Goal: Task Accomplishment & Management: Use online tool/utility

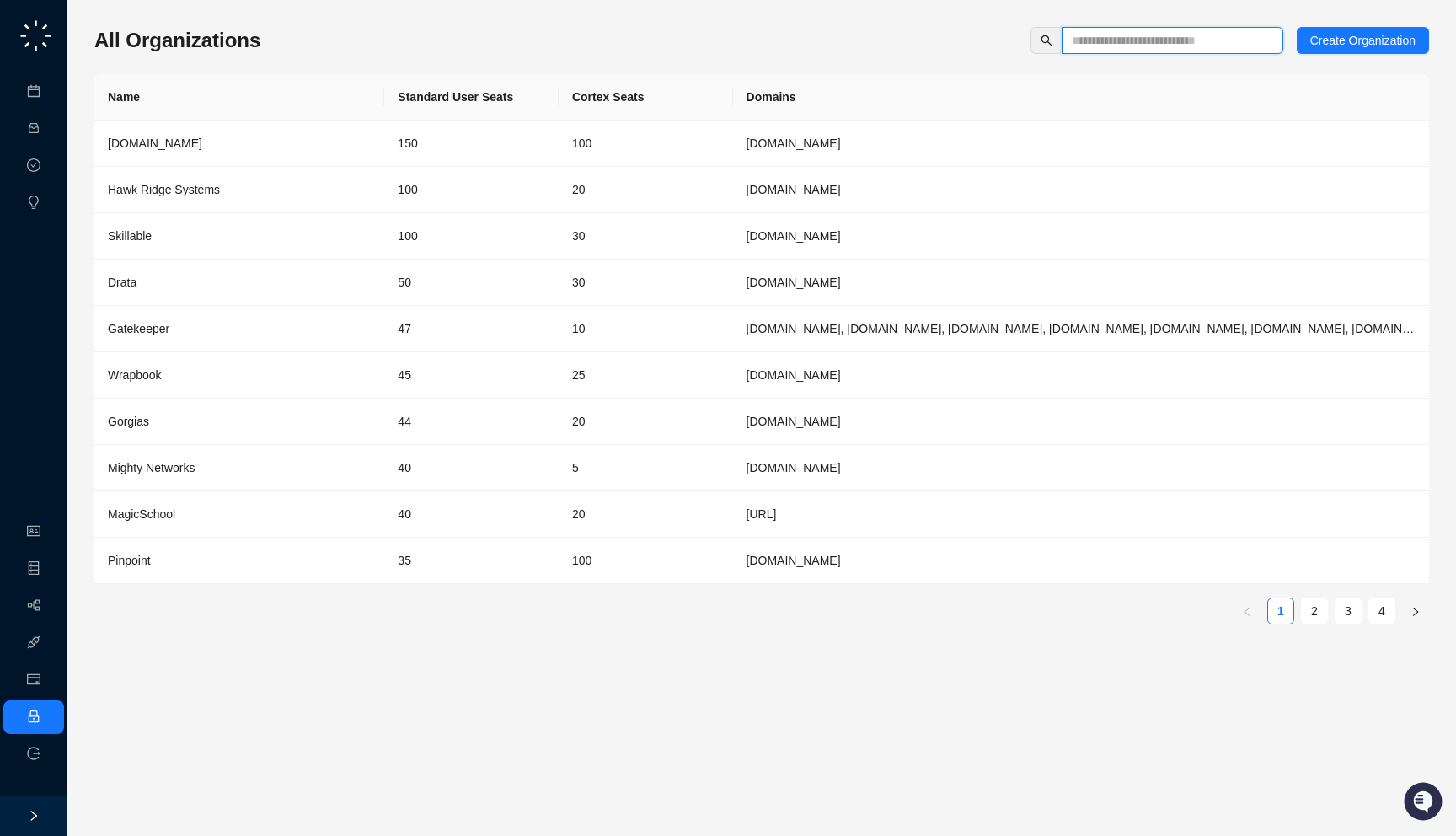
click at [1122, 49] on input "text" at bounding box center [1165, 40] width 188 height 19
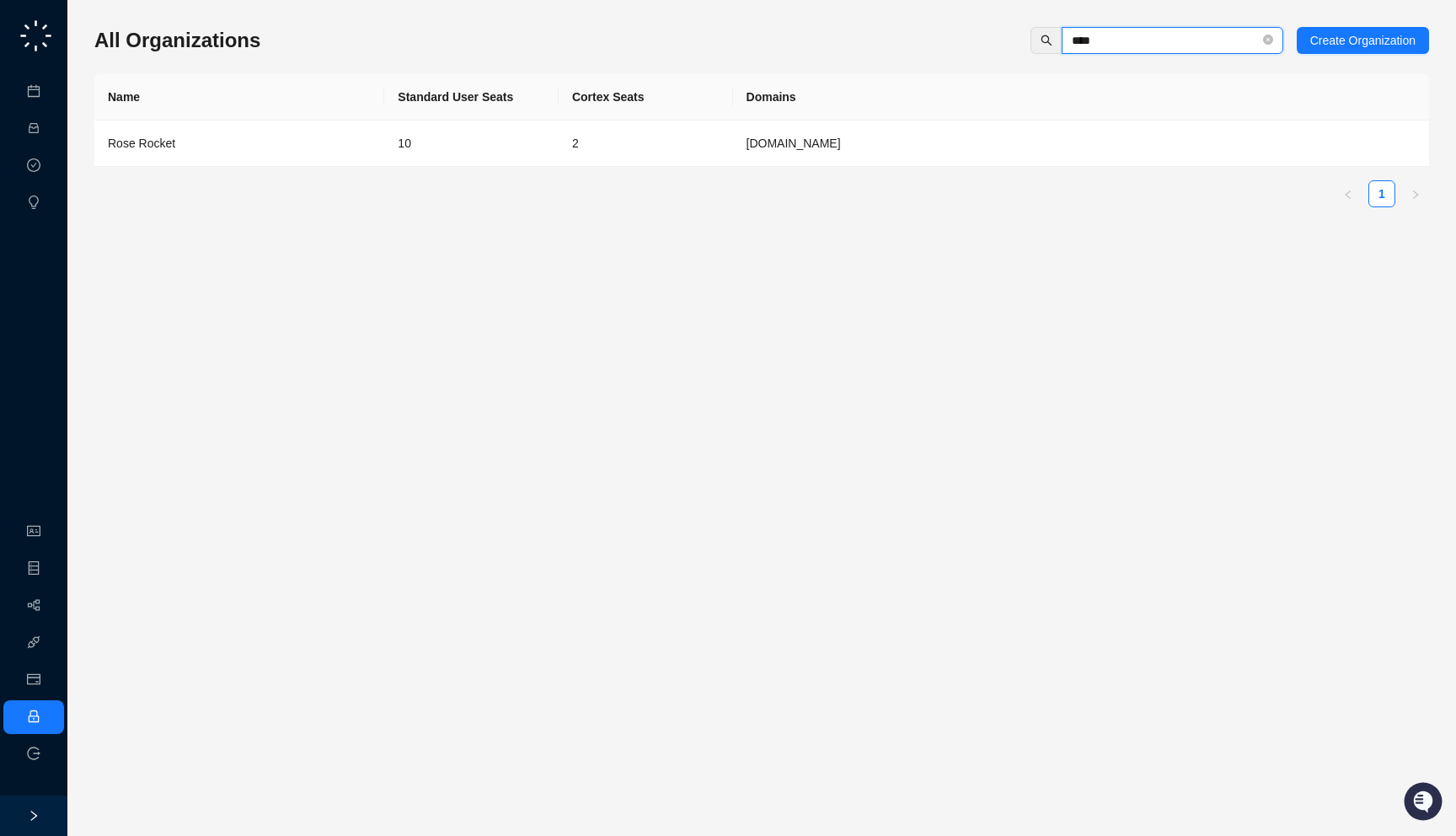
type input "****"
click at [357, 172] on div "Name Standard User Seats Cortex Seats Domains Rose Rocket 10 2 roserocket.com 1" at bounding box center [762, 140] width 1335 height 133
click at [359, 134] on div "Rose Rocket" at bounding box center [238, 144] width 262 height 19
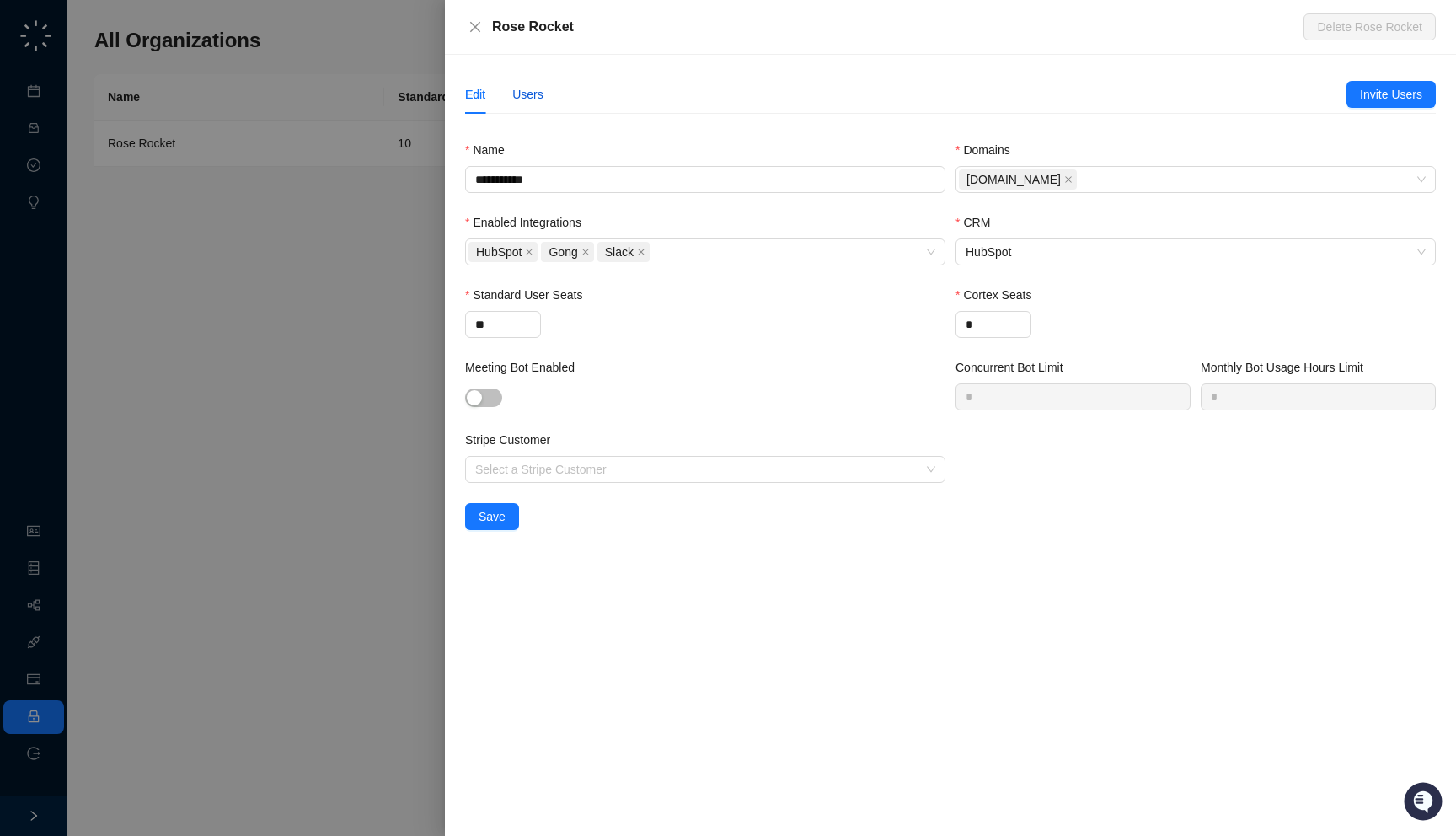
click at [541, 90] on div "Users" at bounding box center [527, 95] width 31 height 19
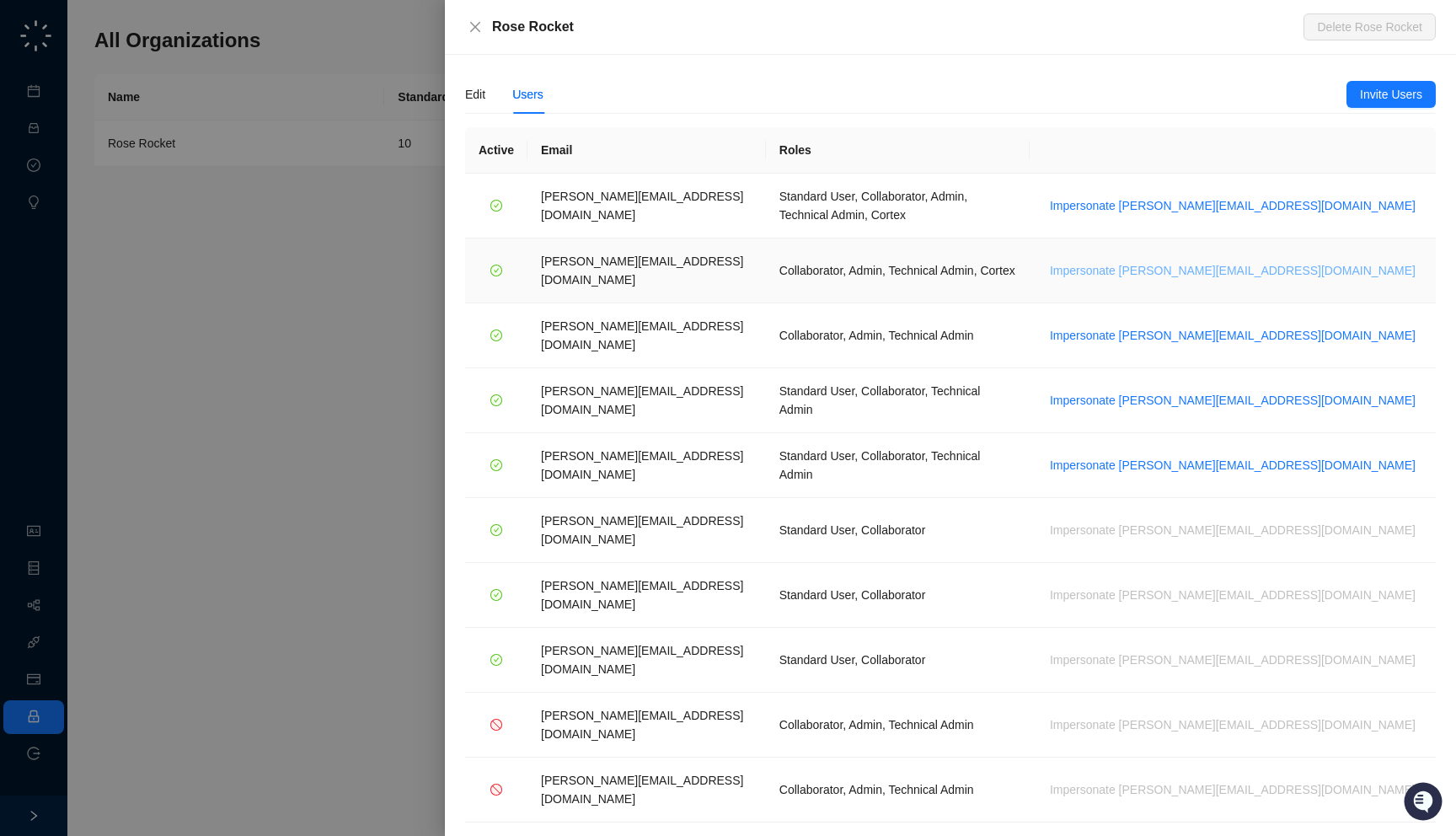
click at [1263, 261] on span "Impersonate [PERSON_NAME][EMAIL_ADDRESS][DOMAIN_NAME]" at bounding box center [1232, 270] width 366 height 19
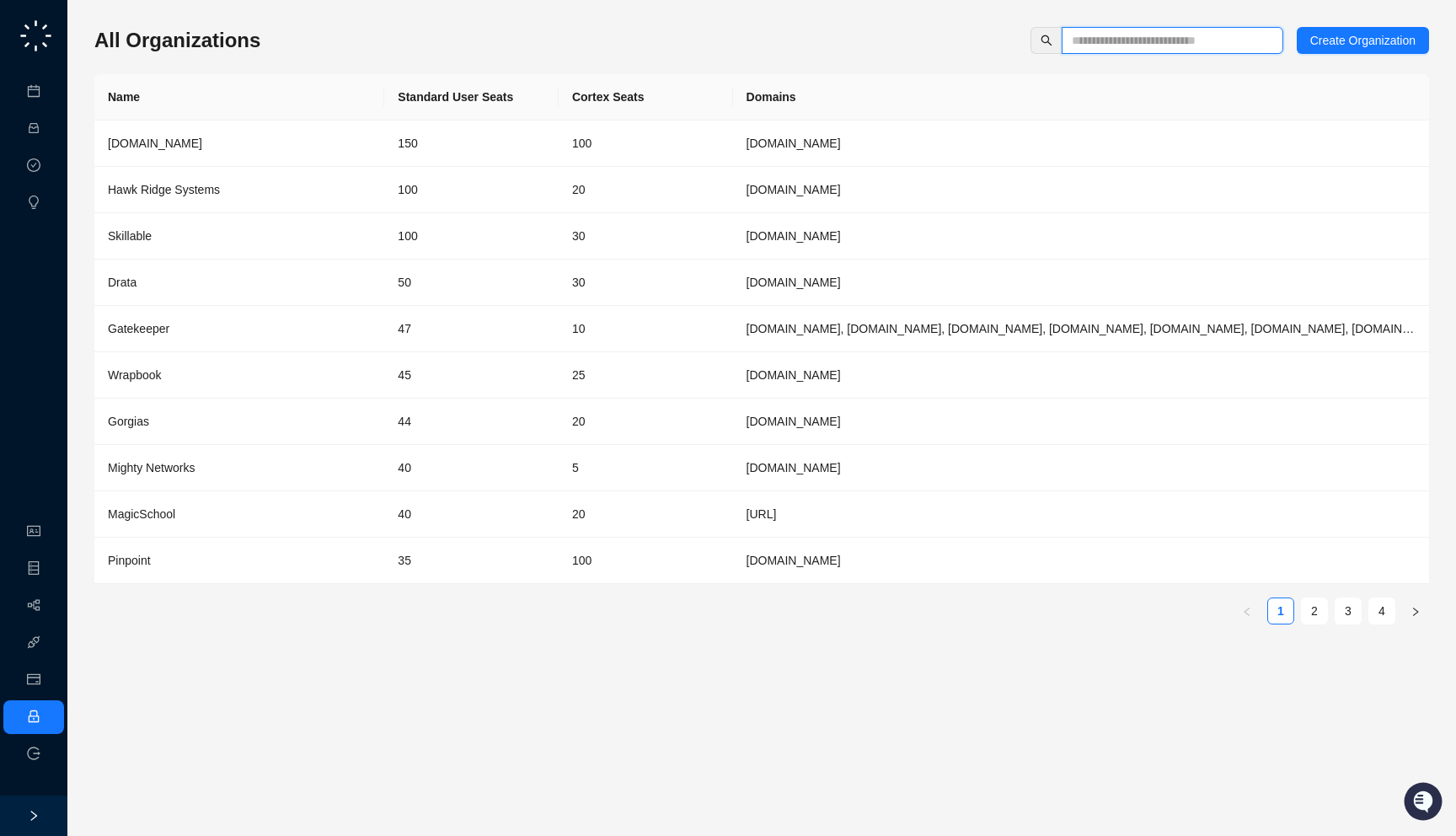
click at [1148, 40] on input "text" at bounding box center [1165, 40] width 188 height 19
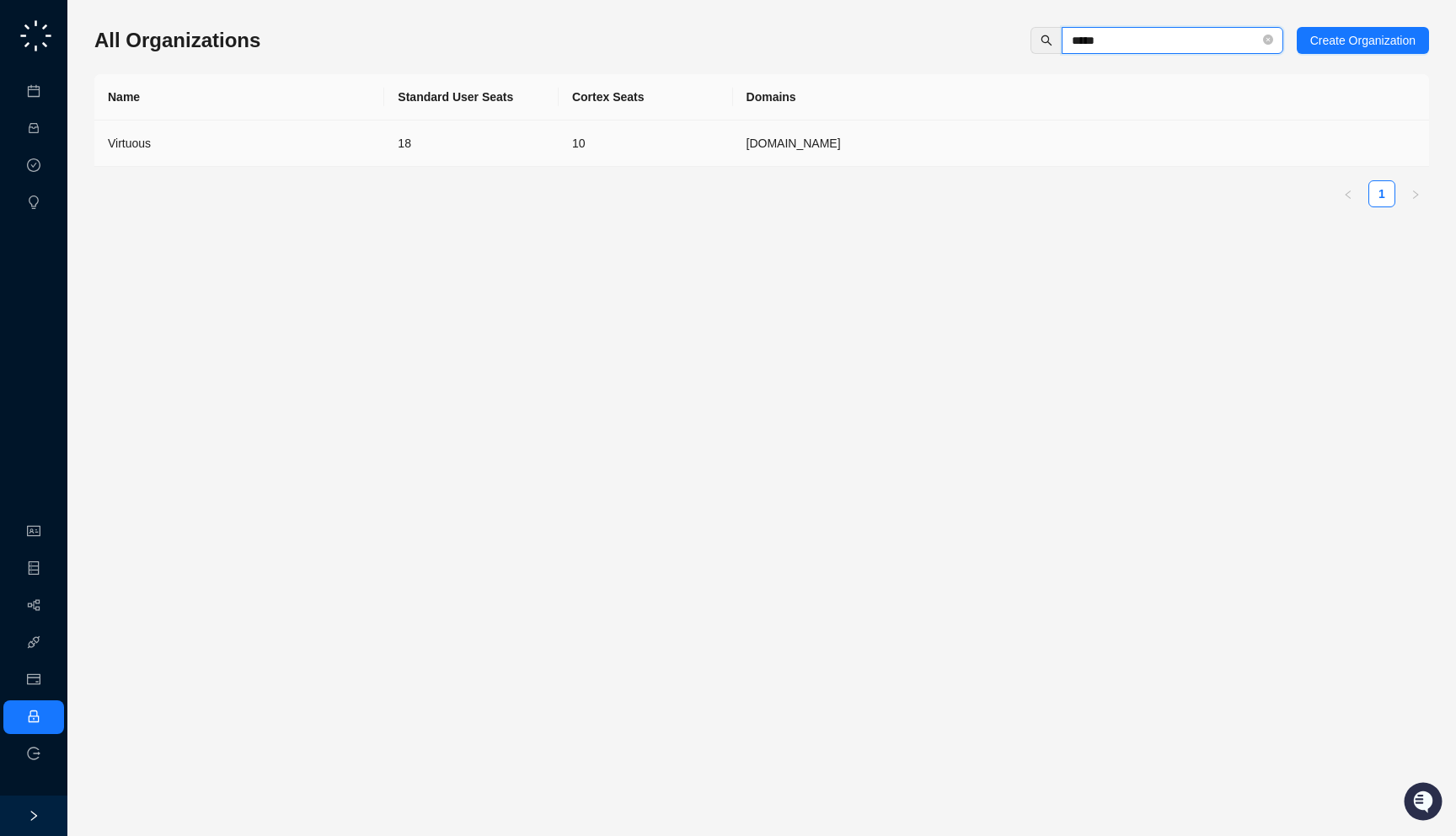
type input "*****"
click at [962, 150] on td "virtuous.org" at bounding box center [1081, 144] width 696 height 46
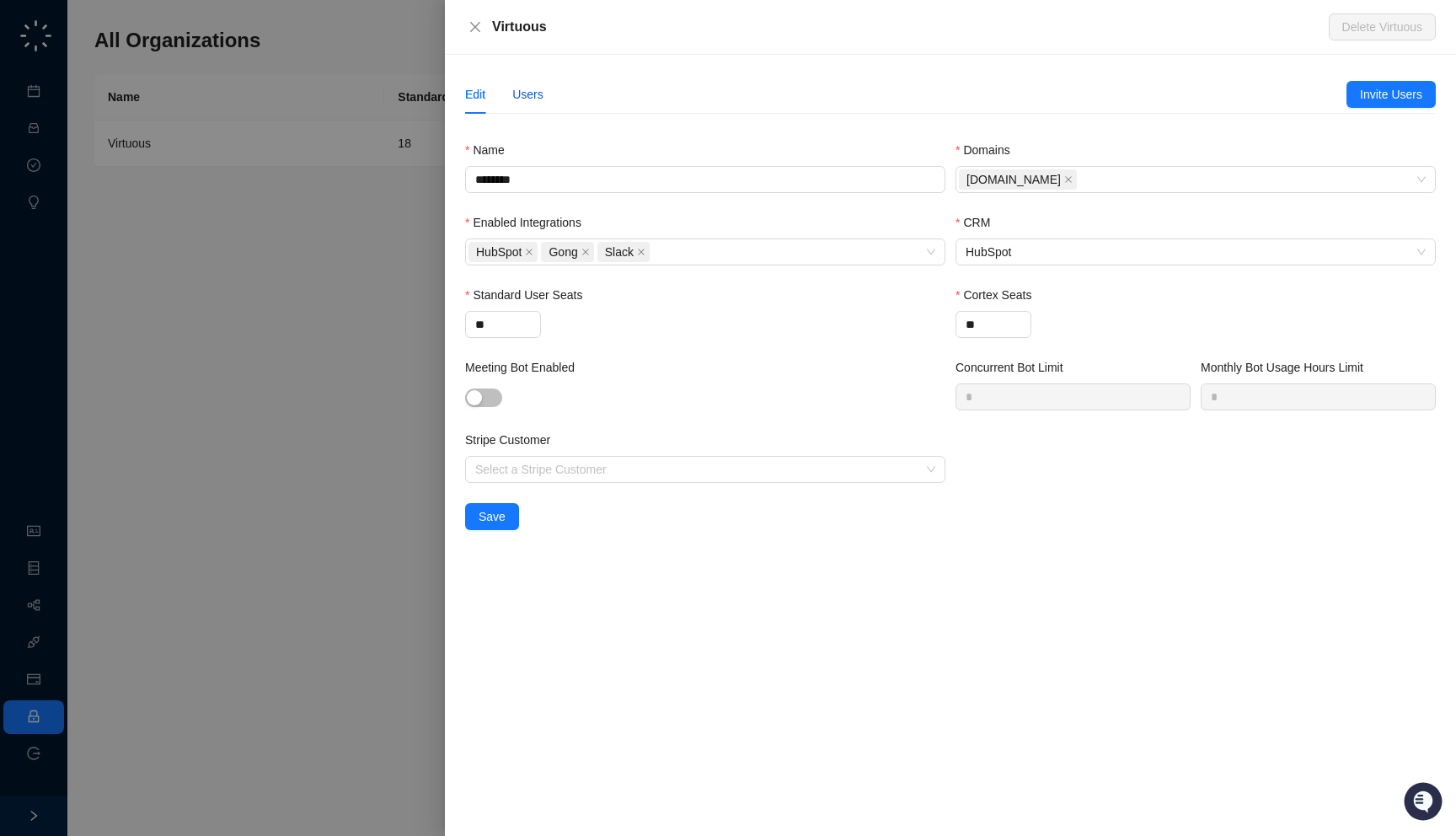
click at [536, 97] on div "Users" at bounding box center [527, 95] width 31 height 19
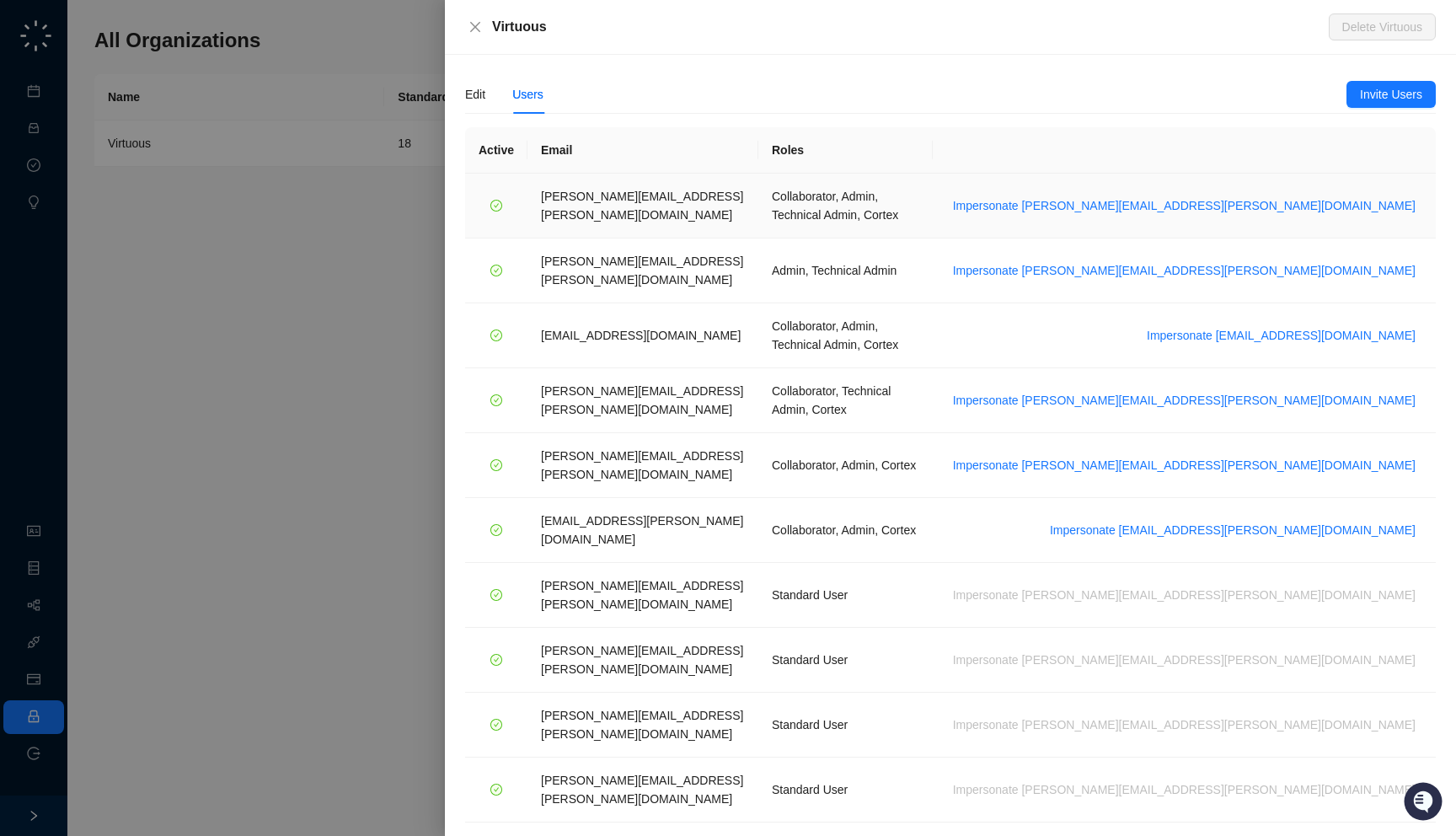
click at [1280, 208] on td "Impersonate emily.beck@virtuous.org" at bounding box center [1184, 206] width 503 height 65
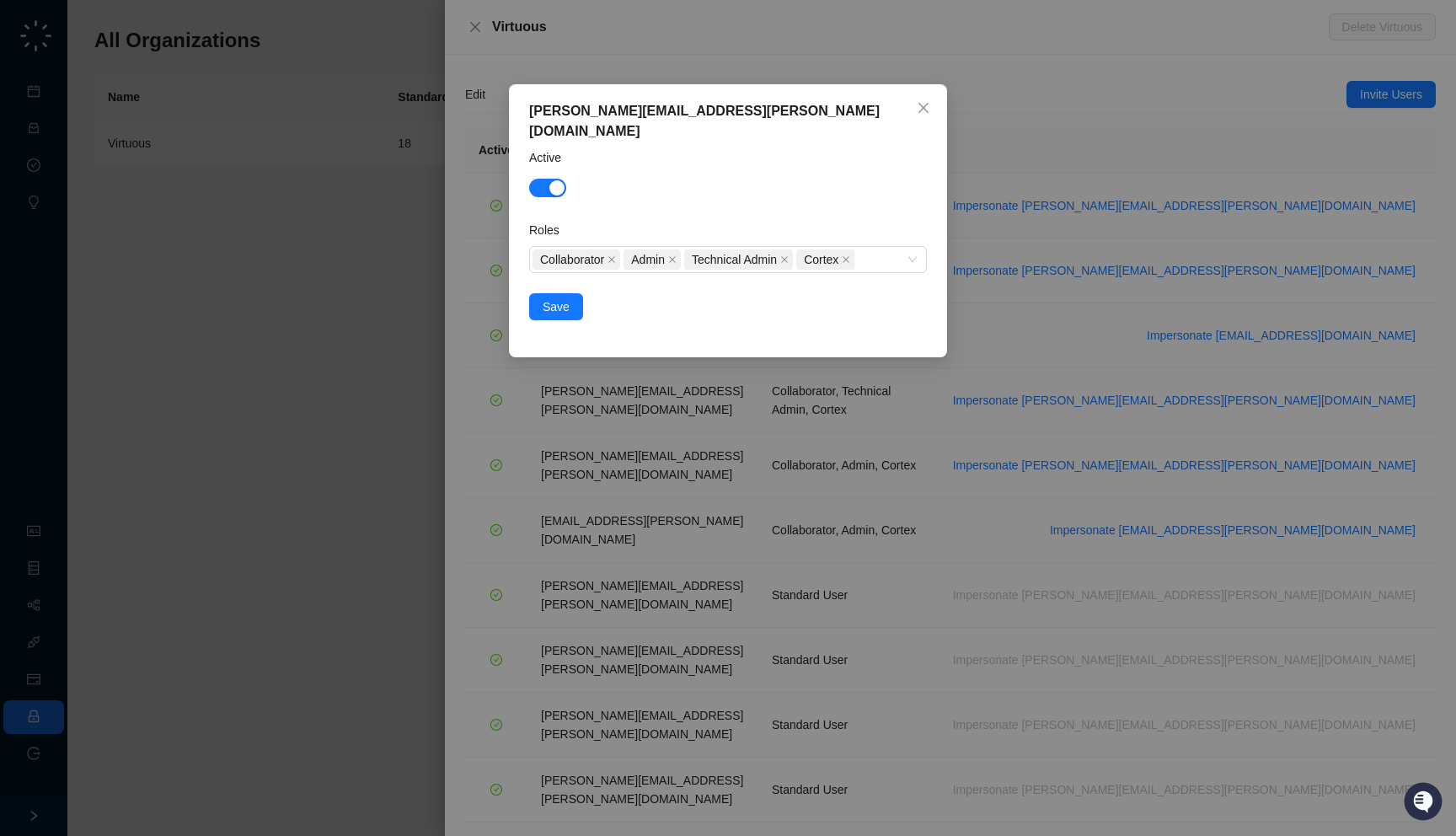
click at [1280, 208] on div "emily.beck@virtuous.org Active Roles Collaborator Admin Technical Admin Cortex …" at bounding box center [728, 418] width 1456 height 836
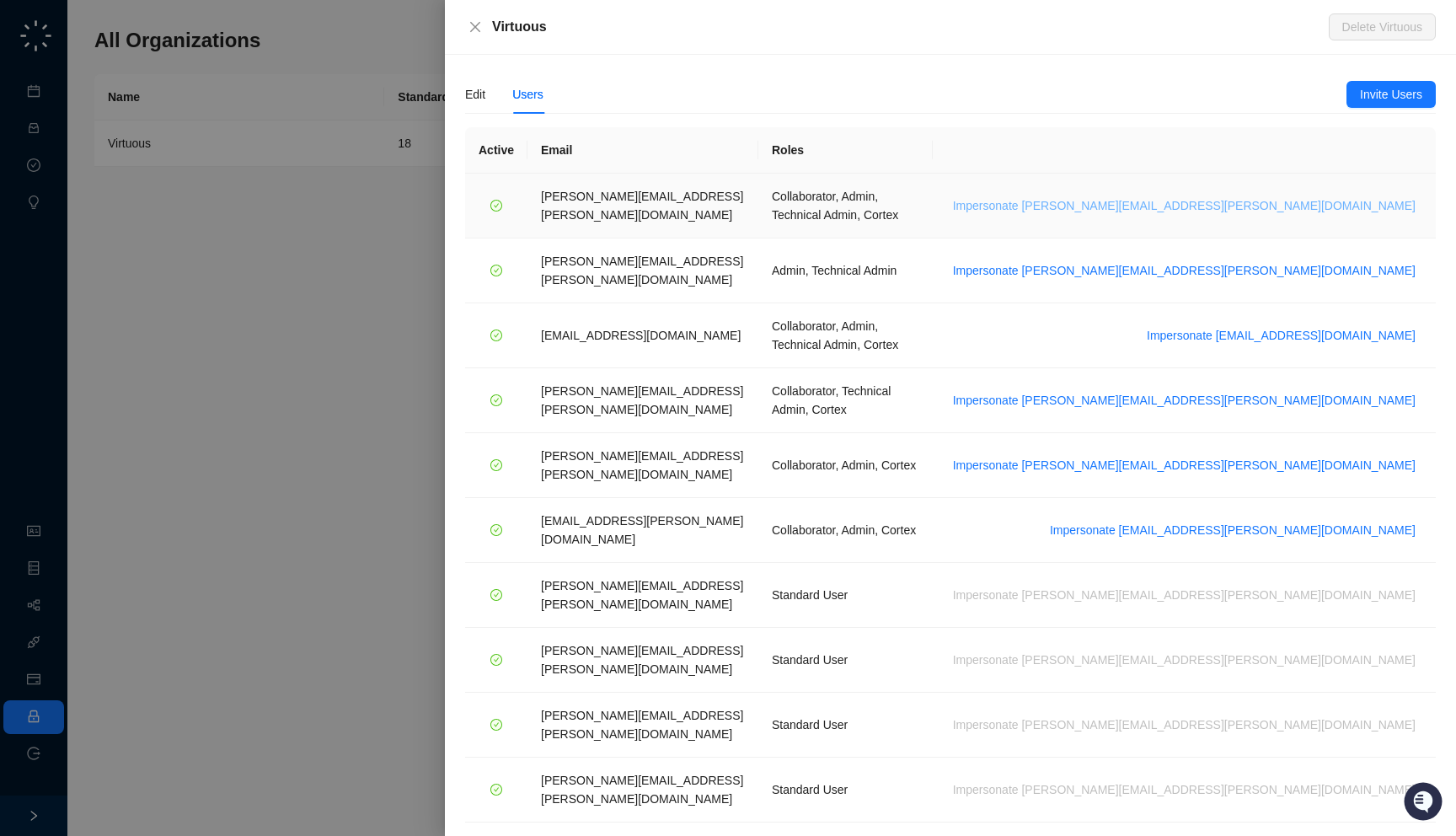
click at [1280, 196] on span "Impersonate emily.beck@virtuous.org" at bounding box center [1183, 206] width 462 height 19
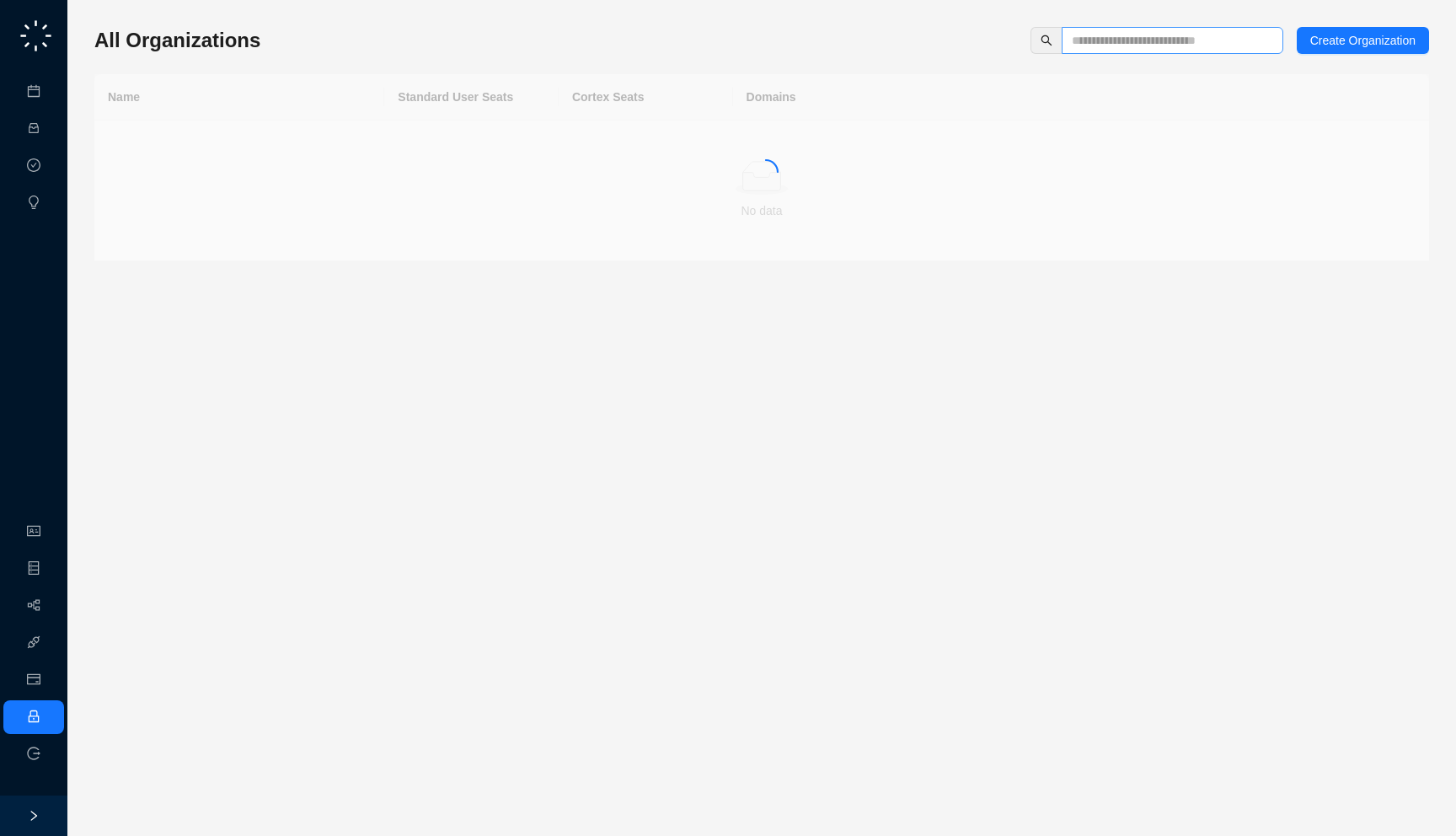
click at [1097, 52] on span at bounding box center [1171, 40] width 221 height 27
type input "****"
click at [342, 150] on div "Rose Rocket" at bounding box center [238, 144] width 262 height 19
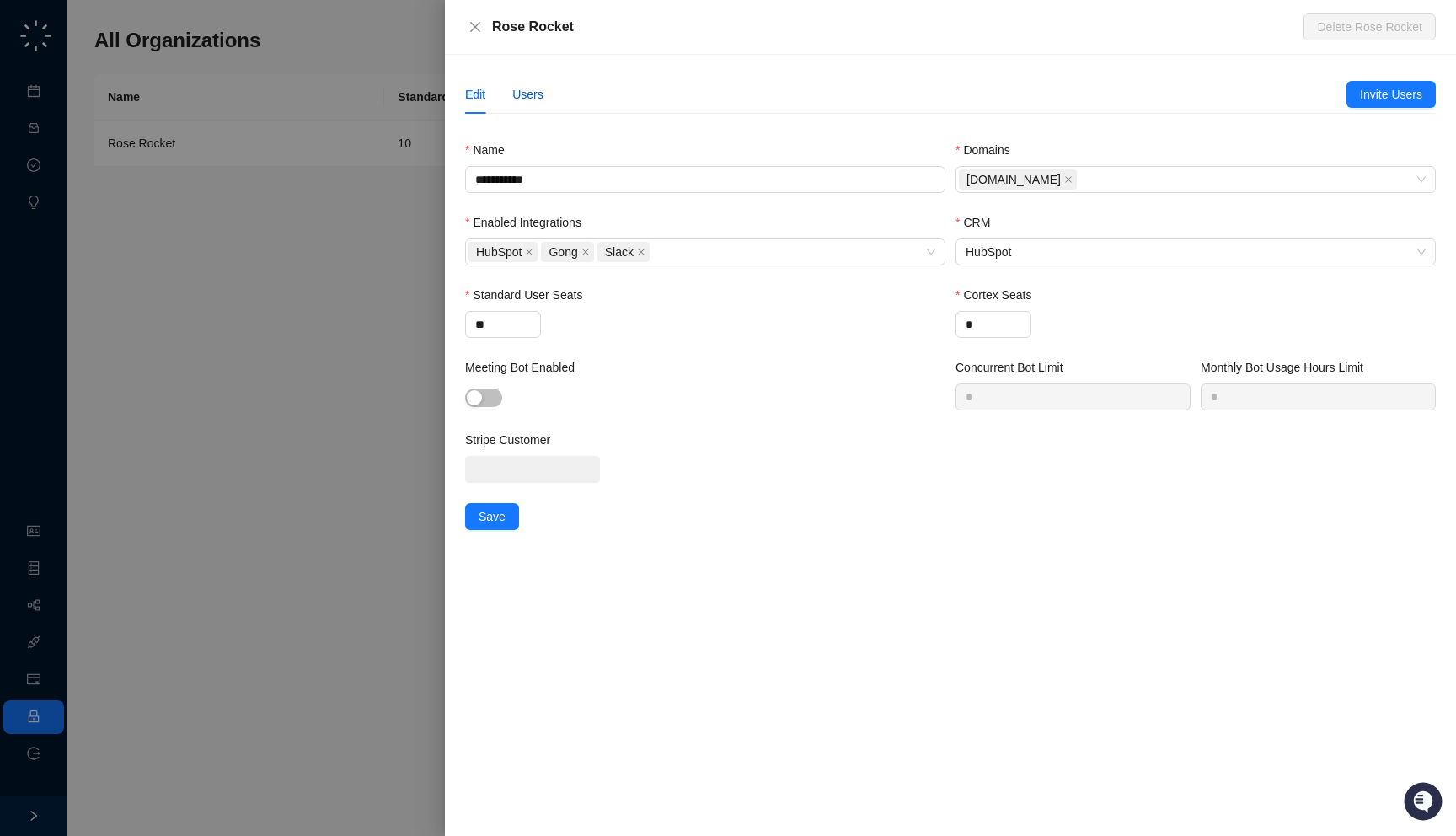
click at [534, 93] on div "Users" at bounding box center [527, 95] width 31 height 19
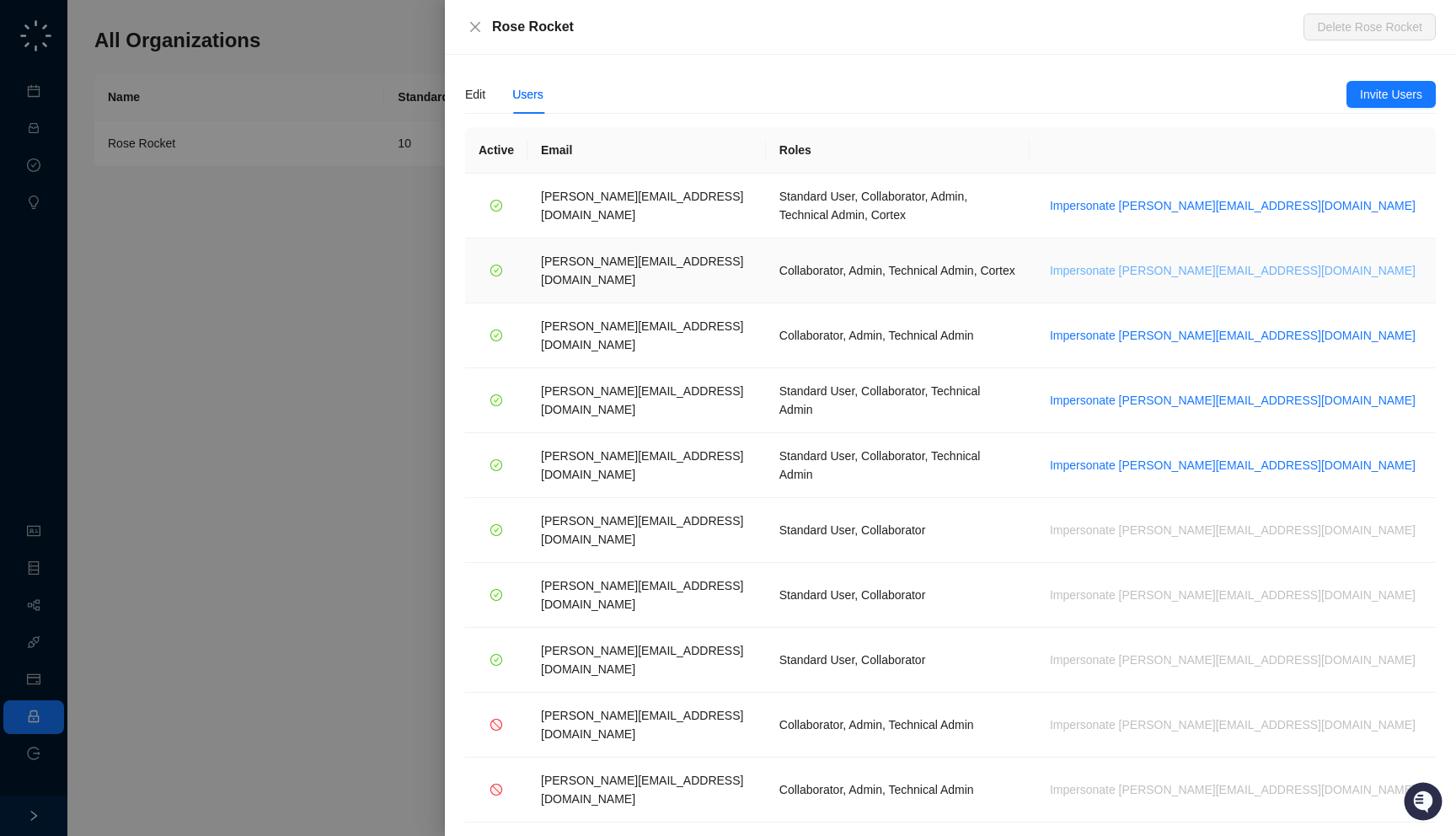
click at [1311, 261] on span "Impersonate jane.h@roserocket.com" at bounding box center [1232, 270] width 366 height 19
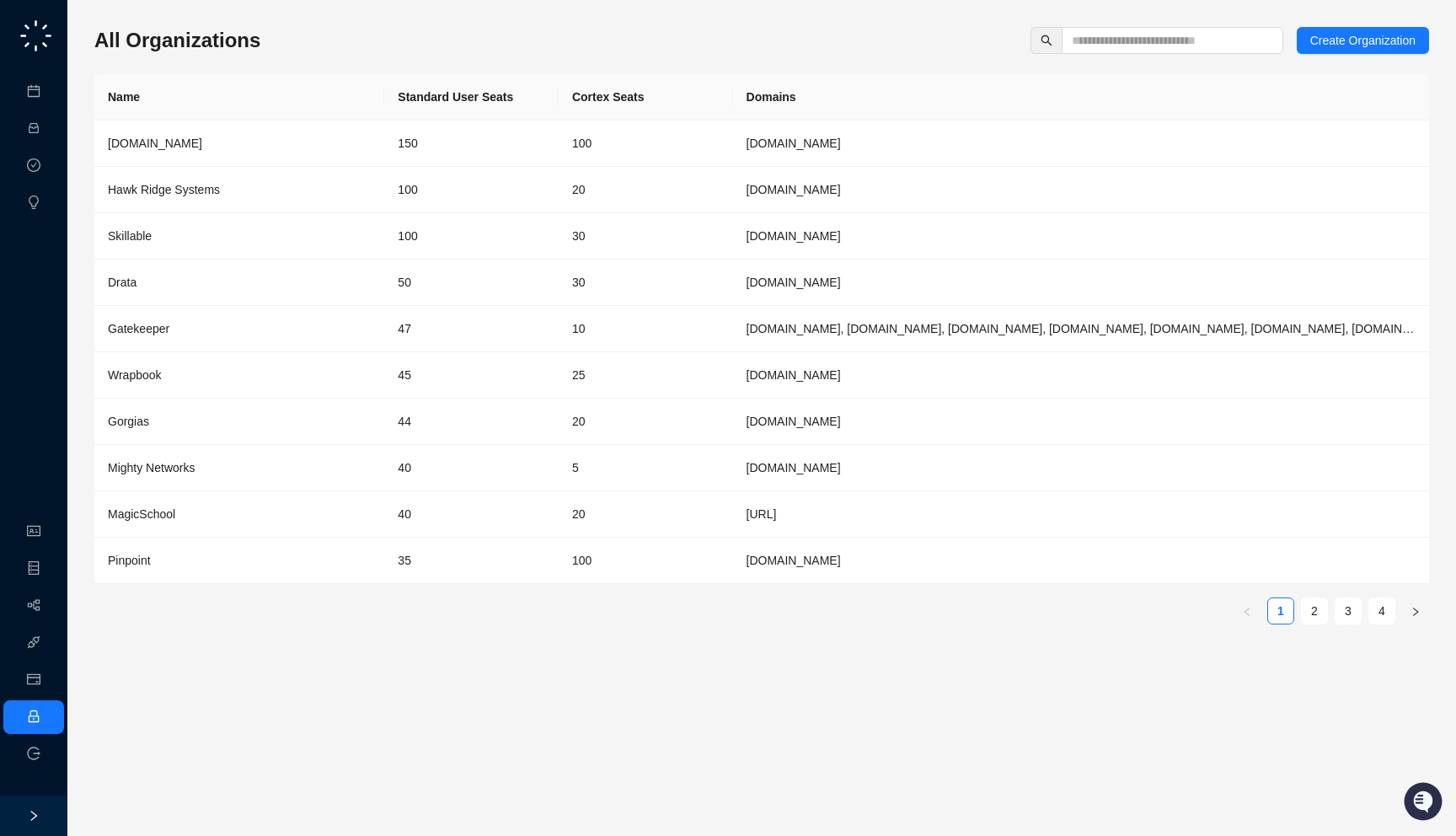
drag, startPoint x: 299, startPoint y: 35, endPoint x: 309, endPoint y: 40, distance: 11.2
click at [309, 40] on div "All Organizations Create Organization" at bounding box center [762, 40] width 1335 height 27
click at [1124, 38] on input "text" at bounding box center [1165, 40] width 188 height 19
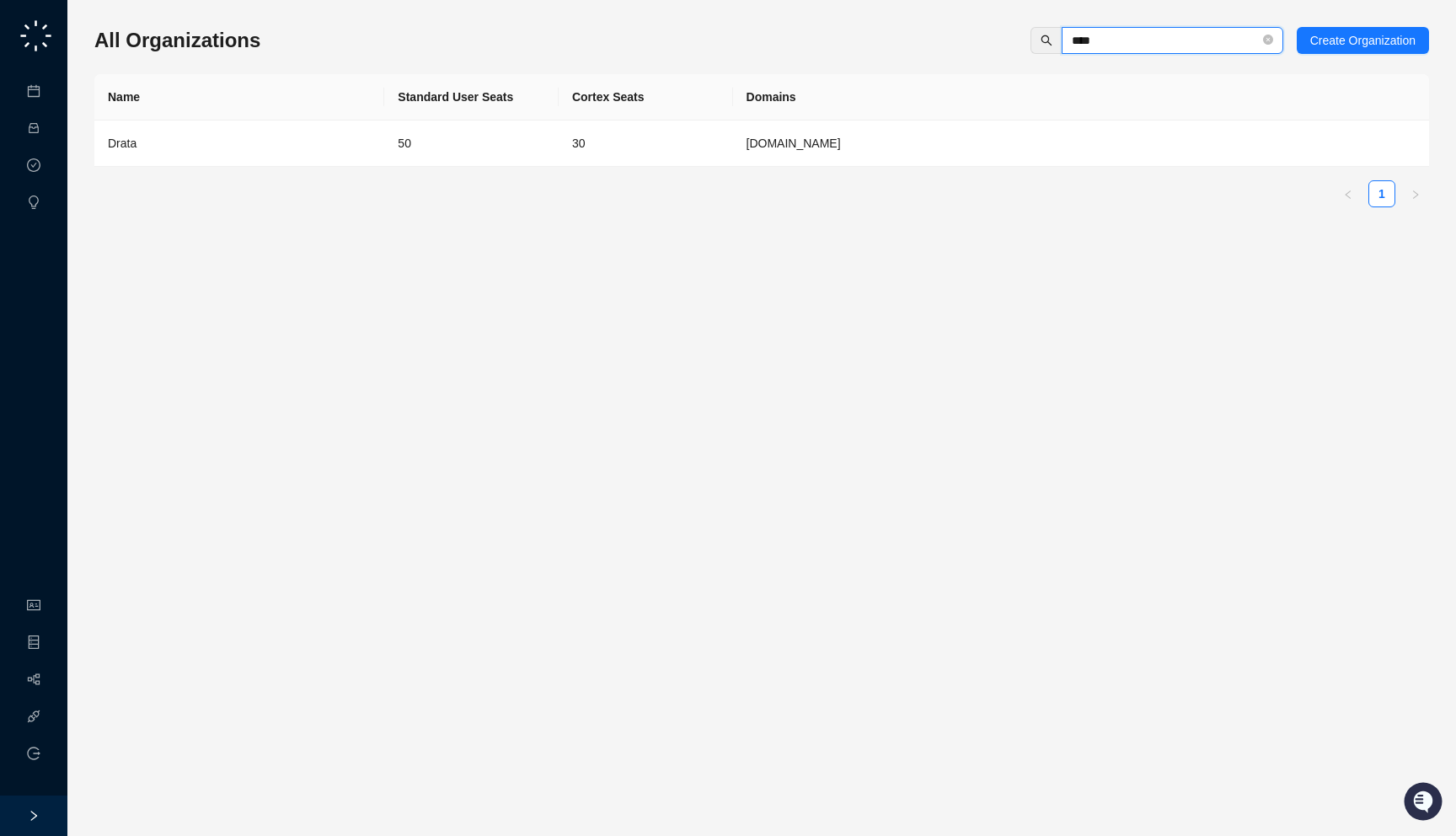
type input "****"
click at [760, 167] on div "Name Standard User Seats Cortex Seats Domains Drata 50 30 Drata.com 1" at bounding box center [762, 140] width 1335 height 133
click at [761, 150] on td "[DOMAIN_NAME]" at bounding box center [1081, 144] width 696 height 46
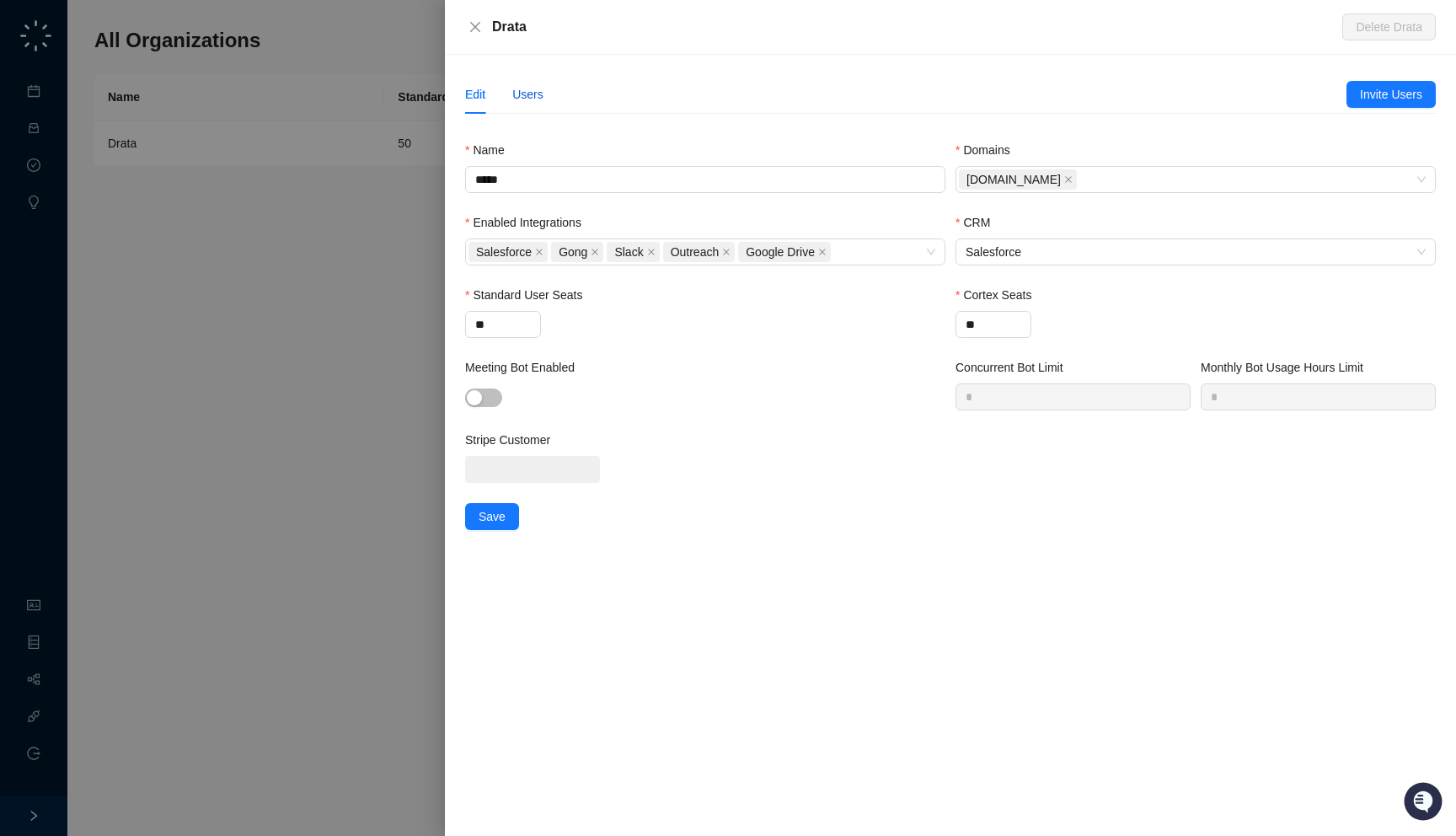
click at [518, 90] on div "Users" at bounding box center [527, 95] width 31 height 19
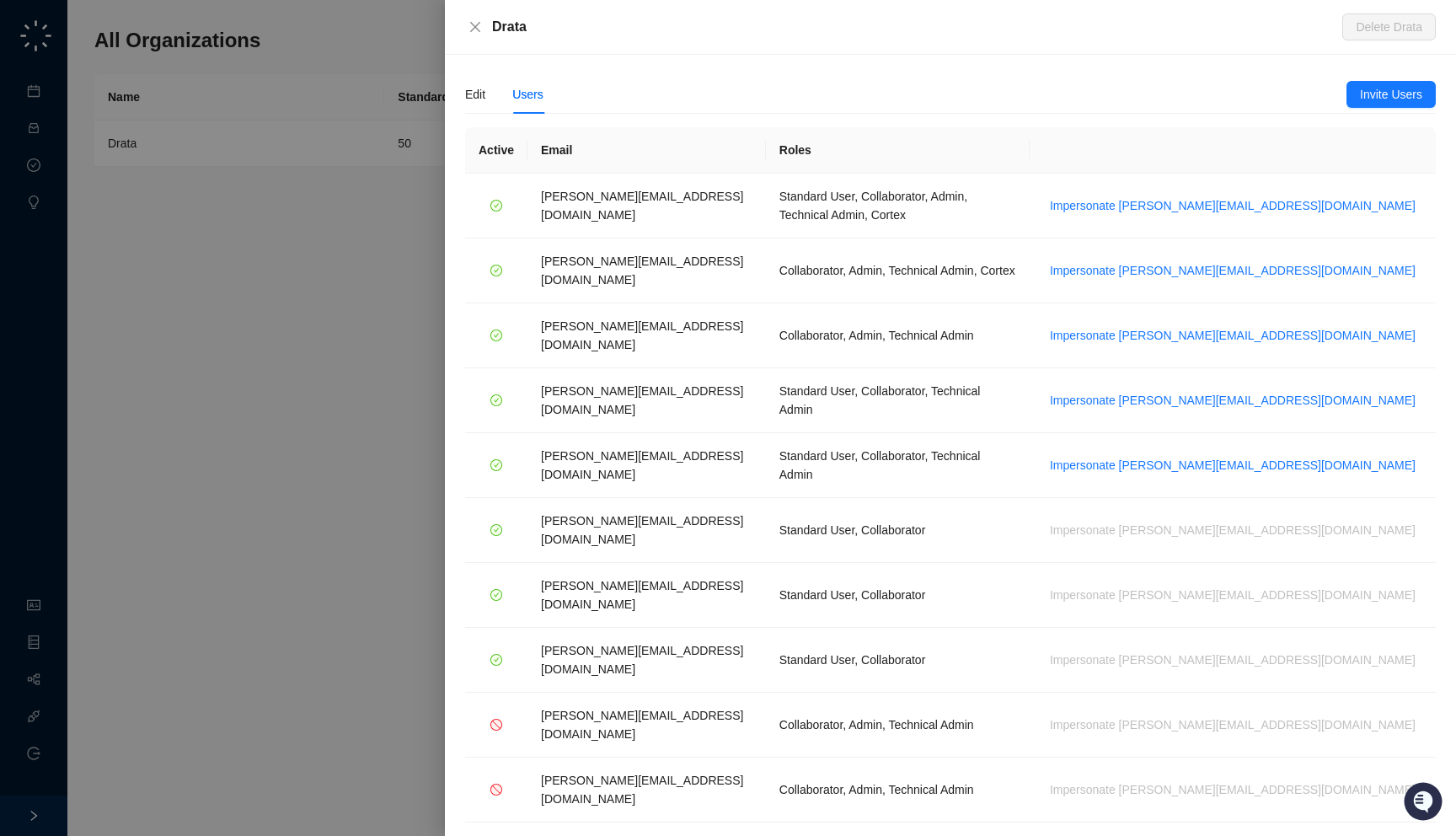
click at [305, 245] on div at bounding box center [728, 418] width 1456 height 836
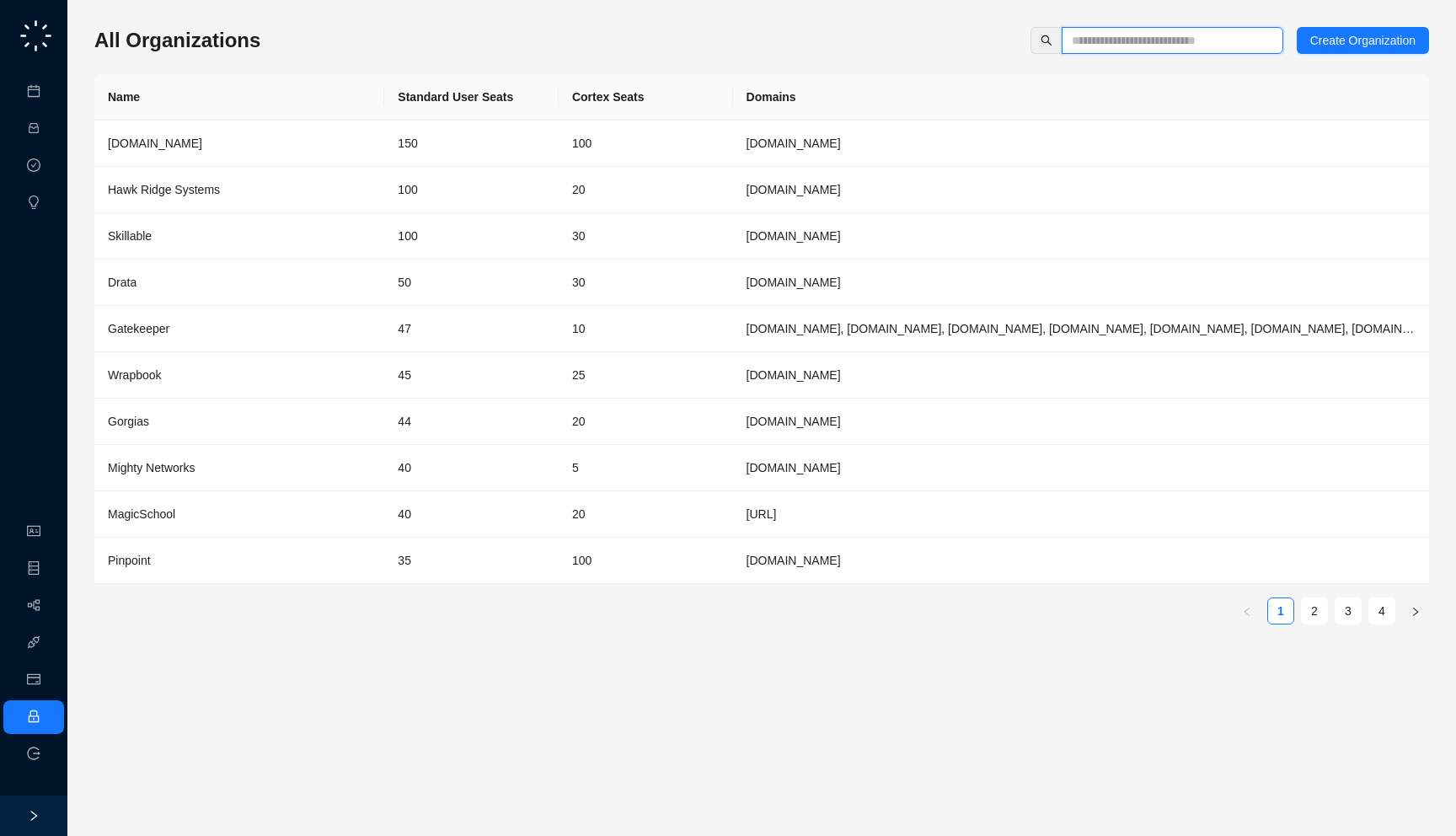
click at [1159, 40] on input "text" at bounding box center [1165, 40] width 188 height 19
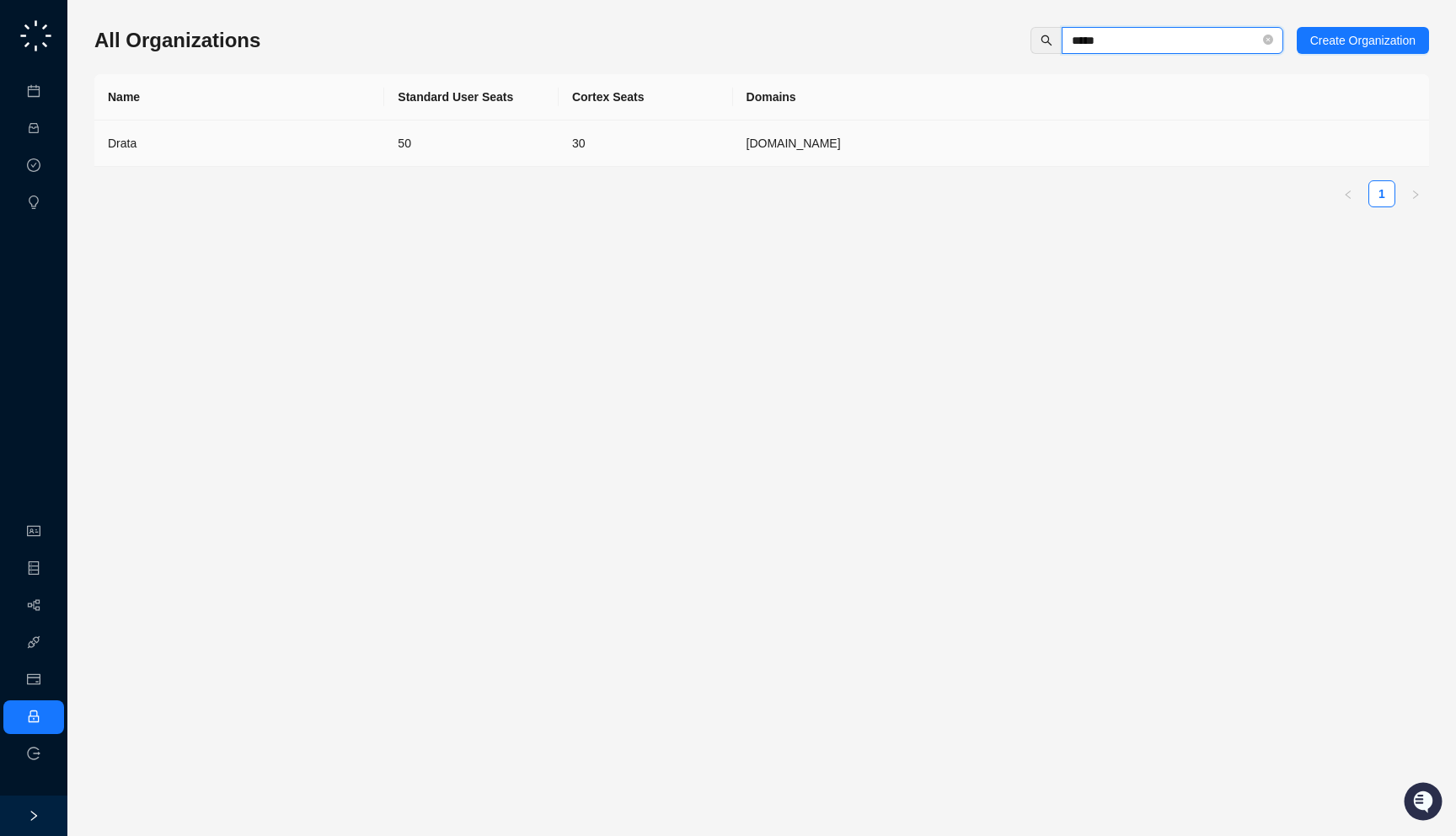
type input "*****"
click at [410, 146] on td "50" at bounding box center [471, 144] width 175 height 46
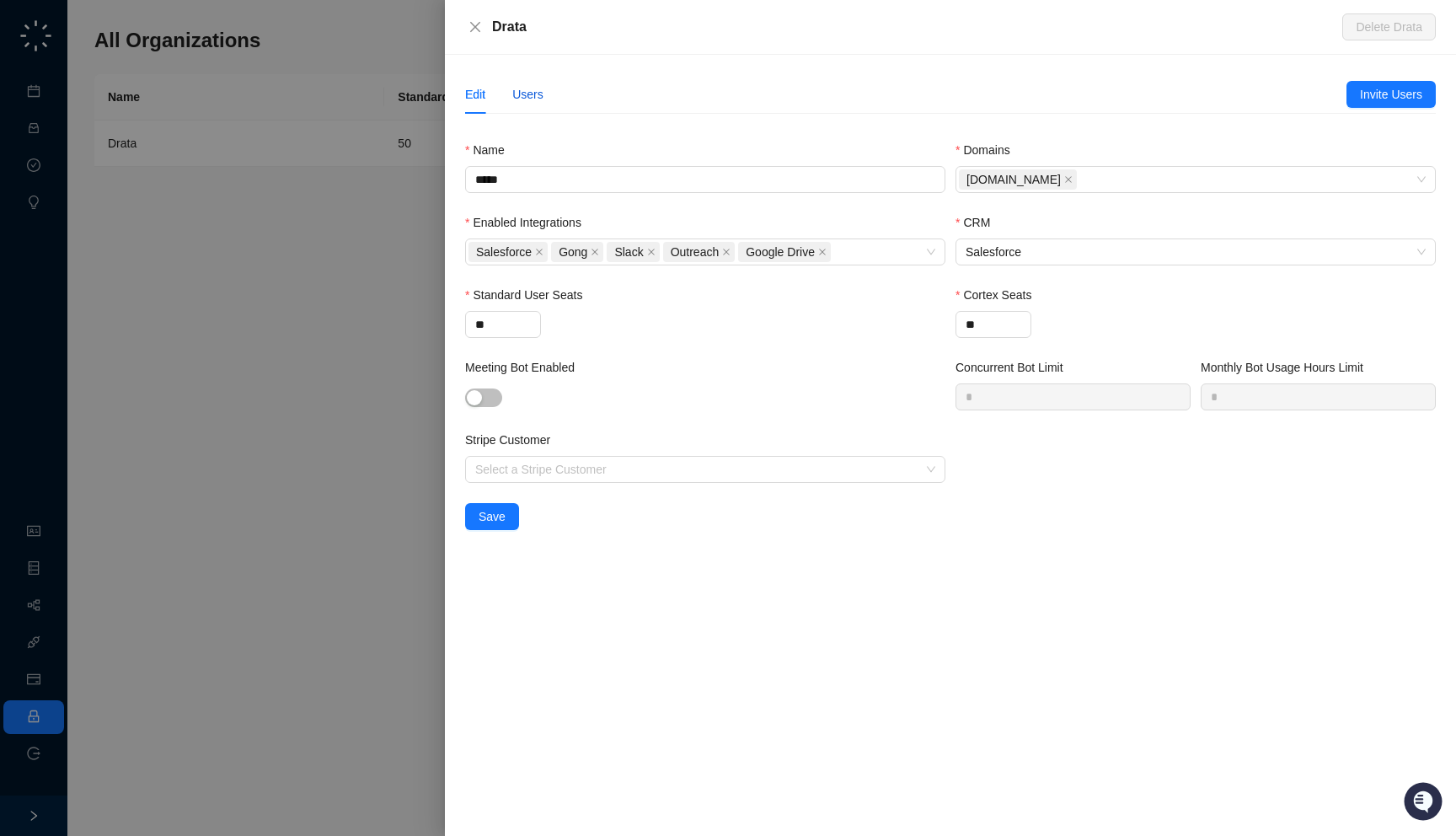
click at [538, 96] on div "Users" at bounding box center [527, 95] width 31 height 19
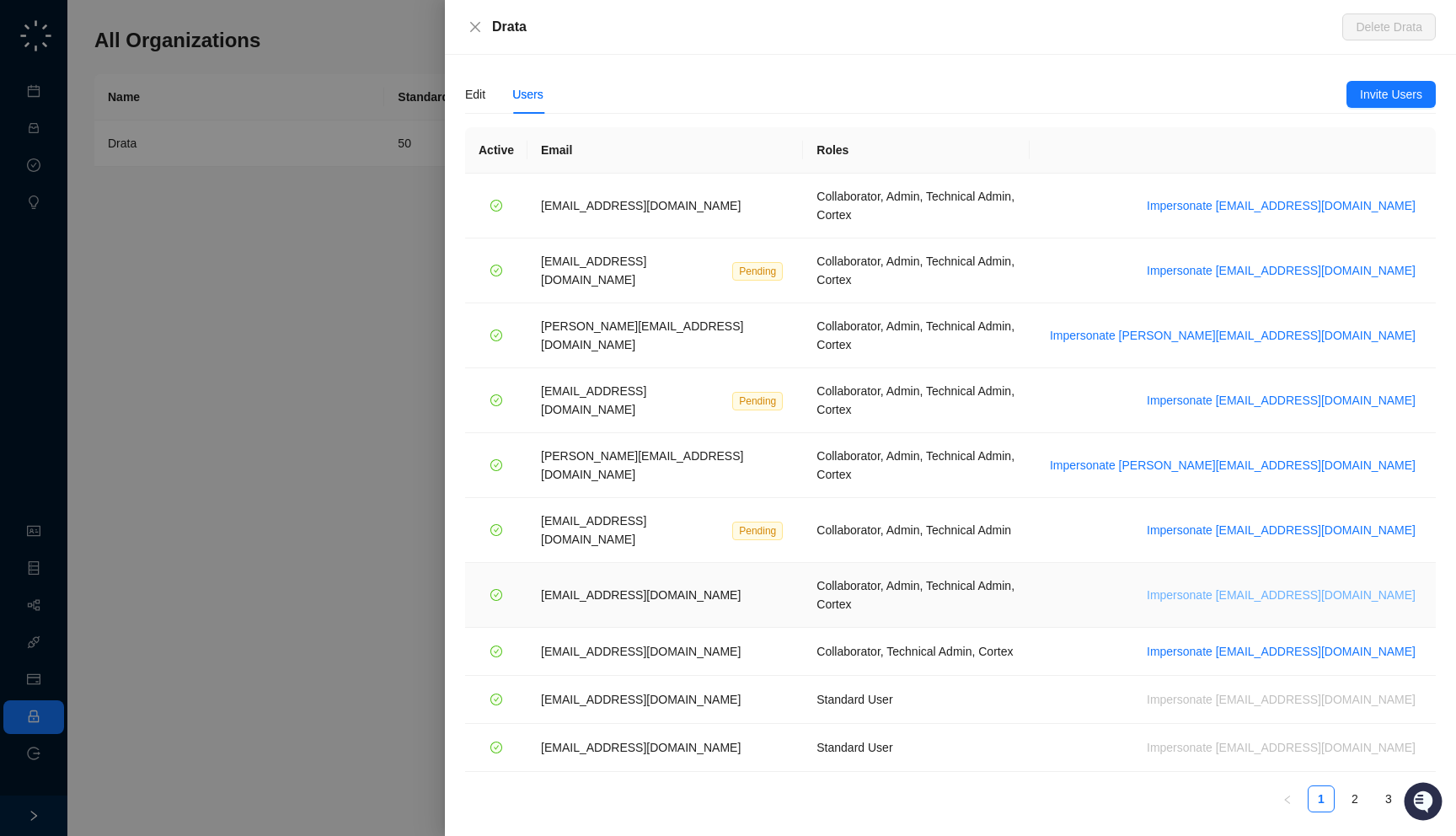
click at [1300, 585] on span "Impersonate vinniesafin@drata.com" at bounding box center [1280, 595] width 268 height 19
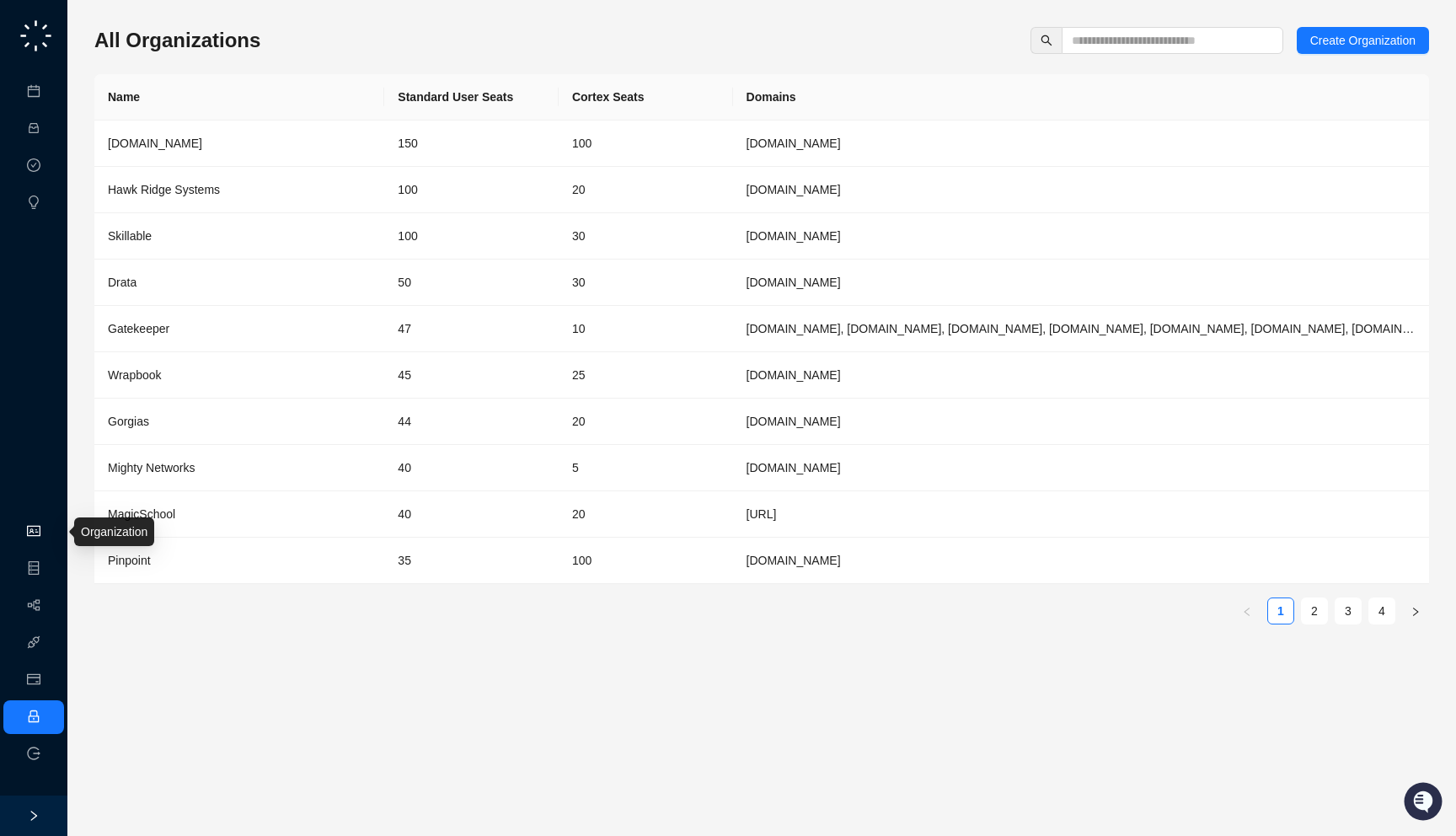
click at [49, 539] on link "Organization" at bounding box center [82, 532] width 66 height 14
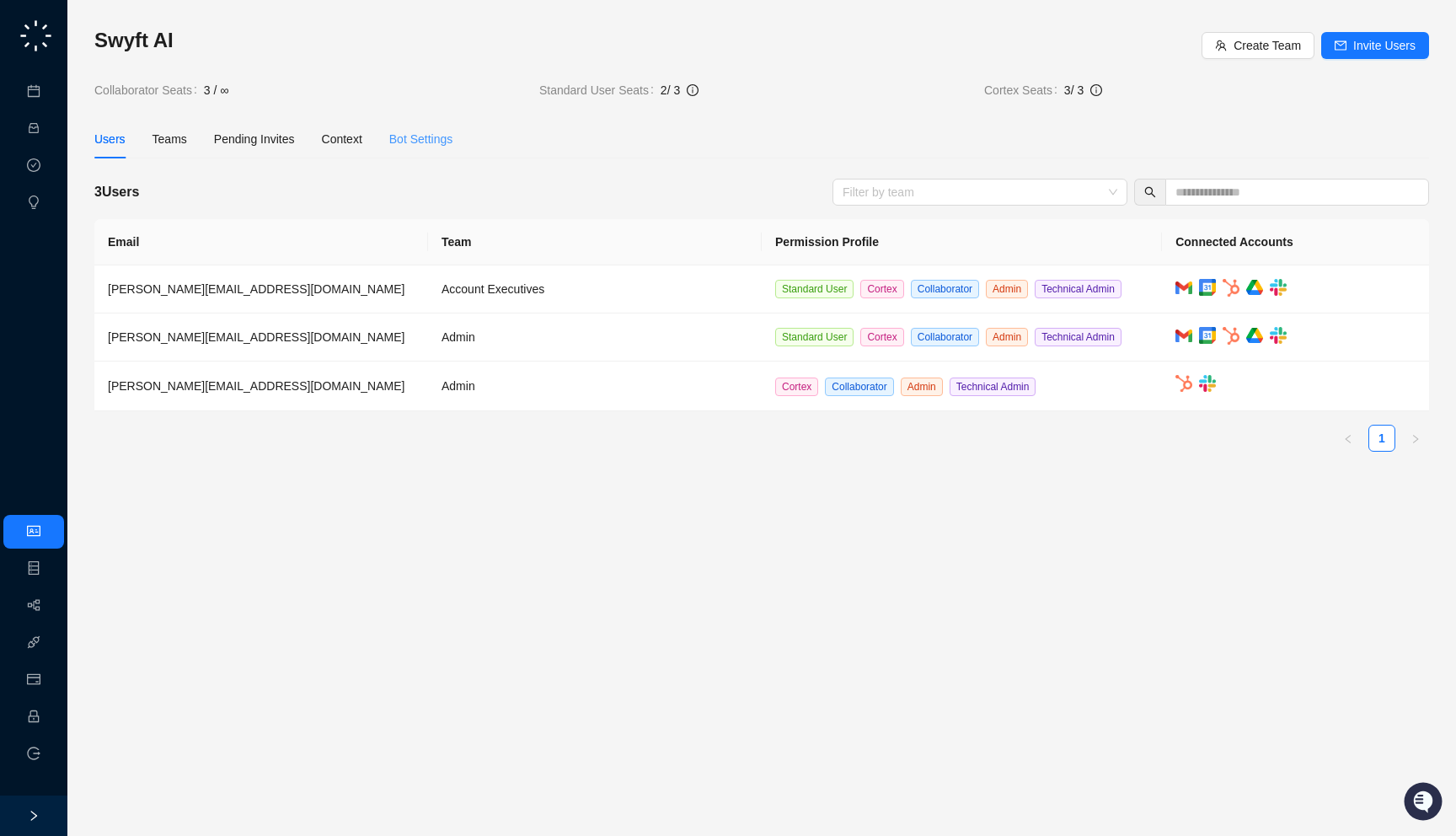
click at [438, 127] on div "Bot Settings" at bounding box center [421, 139] width 64 height 39
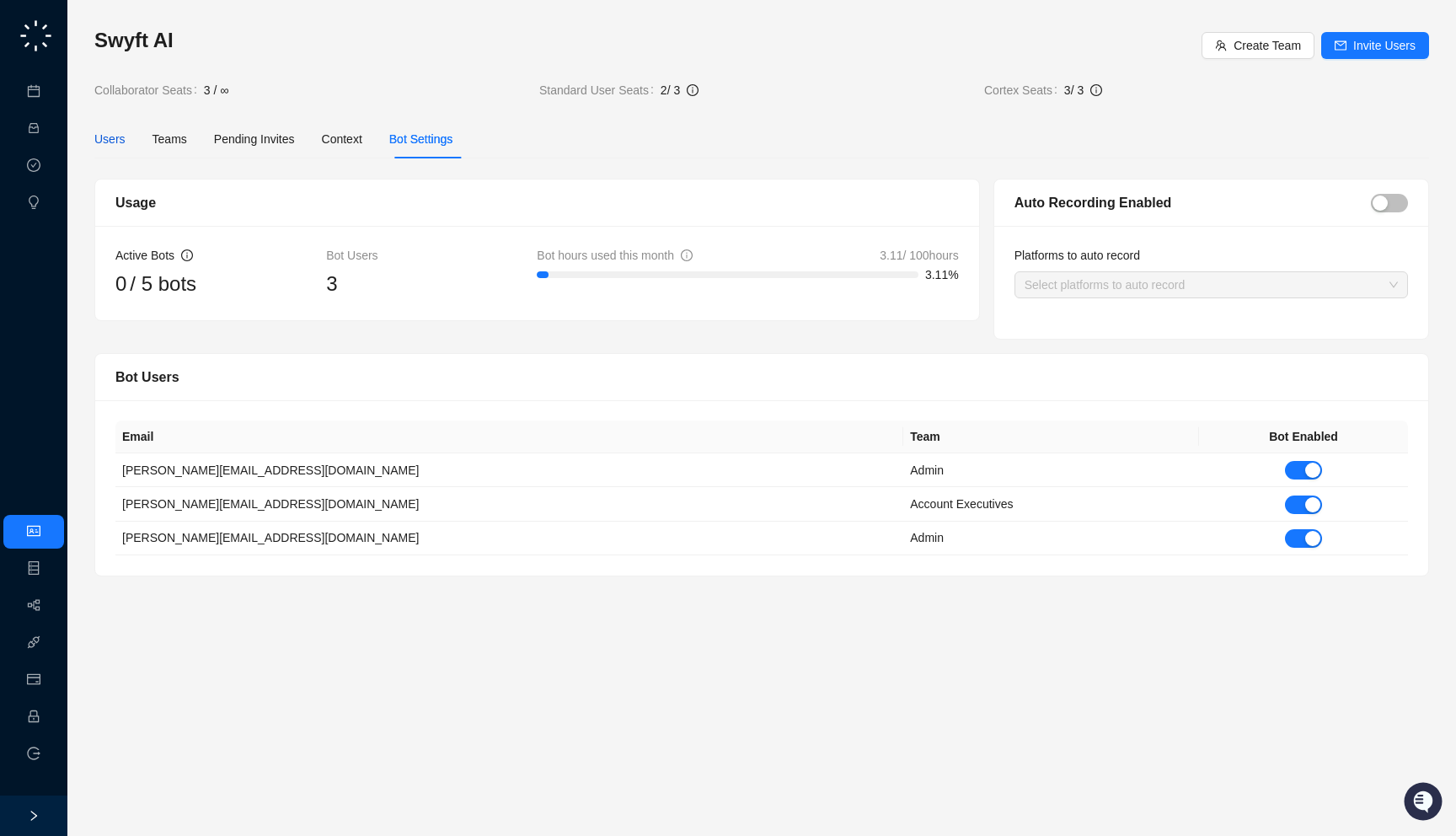
click at [121, 144] on div "Users" at bounding box center [110, 139] width 31 height 19
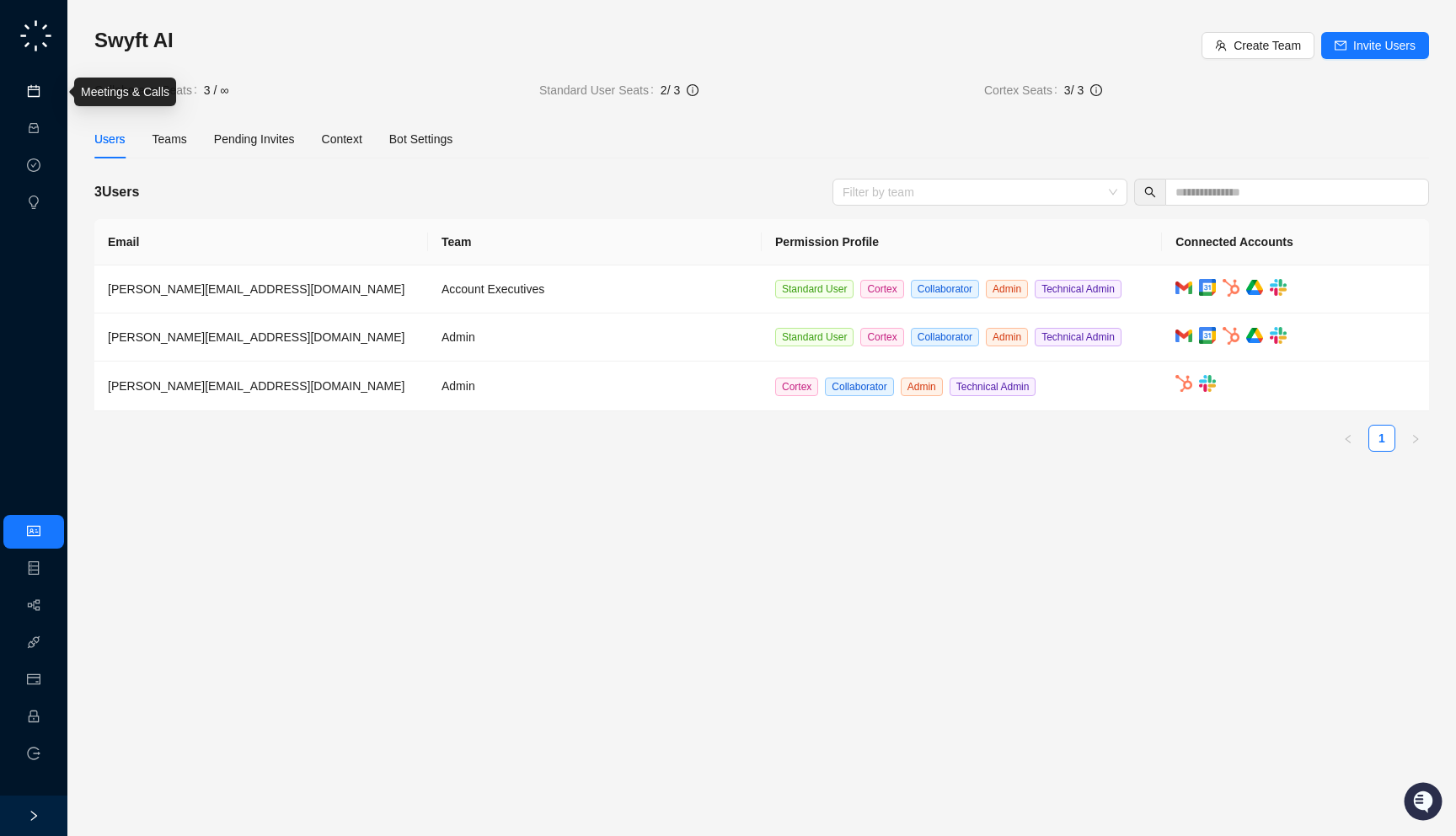
click at [49, 89] on link "Meetings & Calls" at bounding box center [93, 92] width 89 height 14
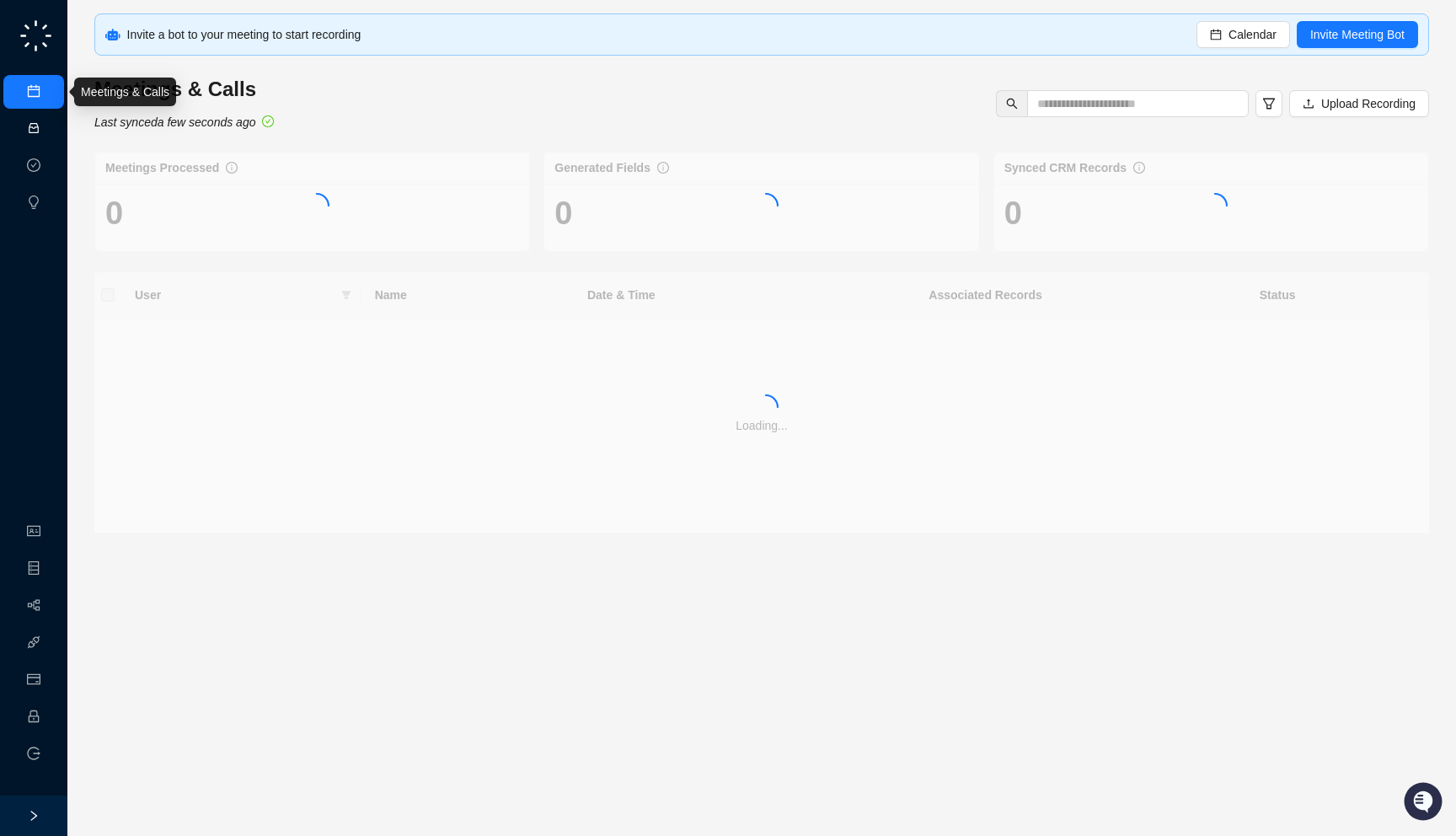
click at [49, 125] on link "Activities" at bounding box center [72, 129] width 46 height 14
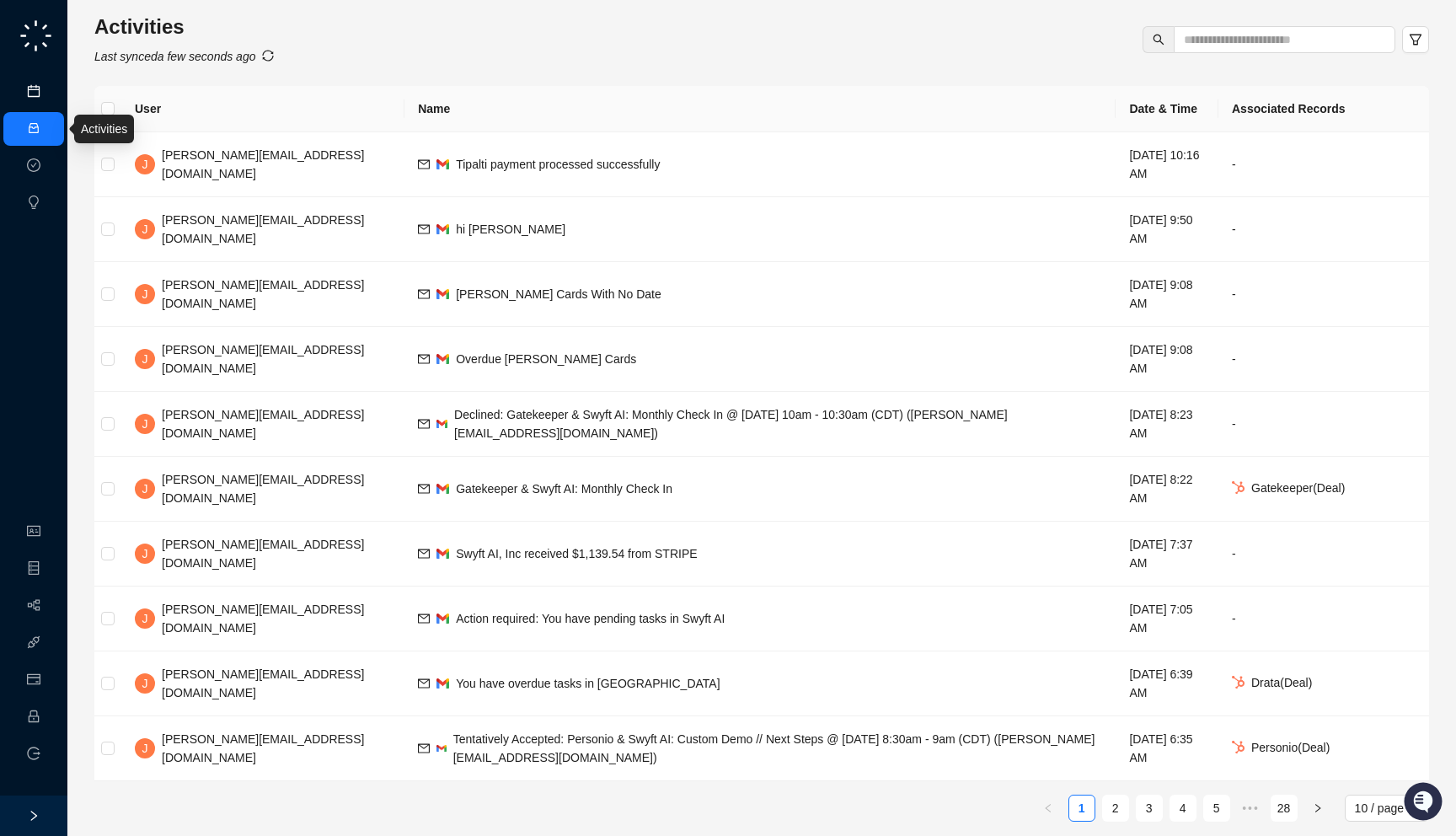
click at [49, 97] on link "Meetings & Calls" at bounding box center [93, 92] width 89 height 14
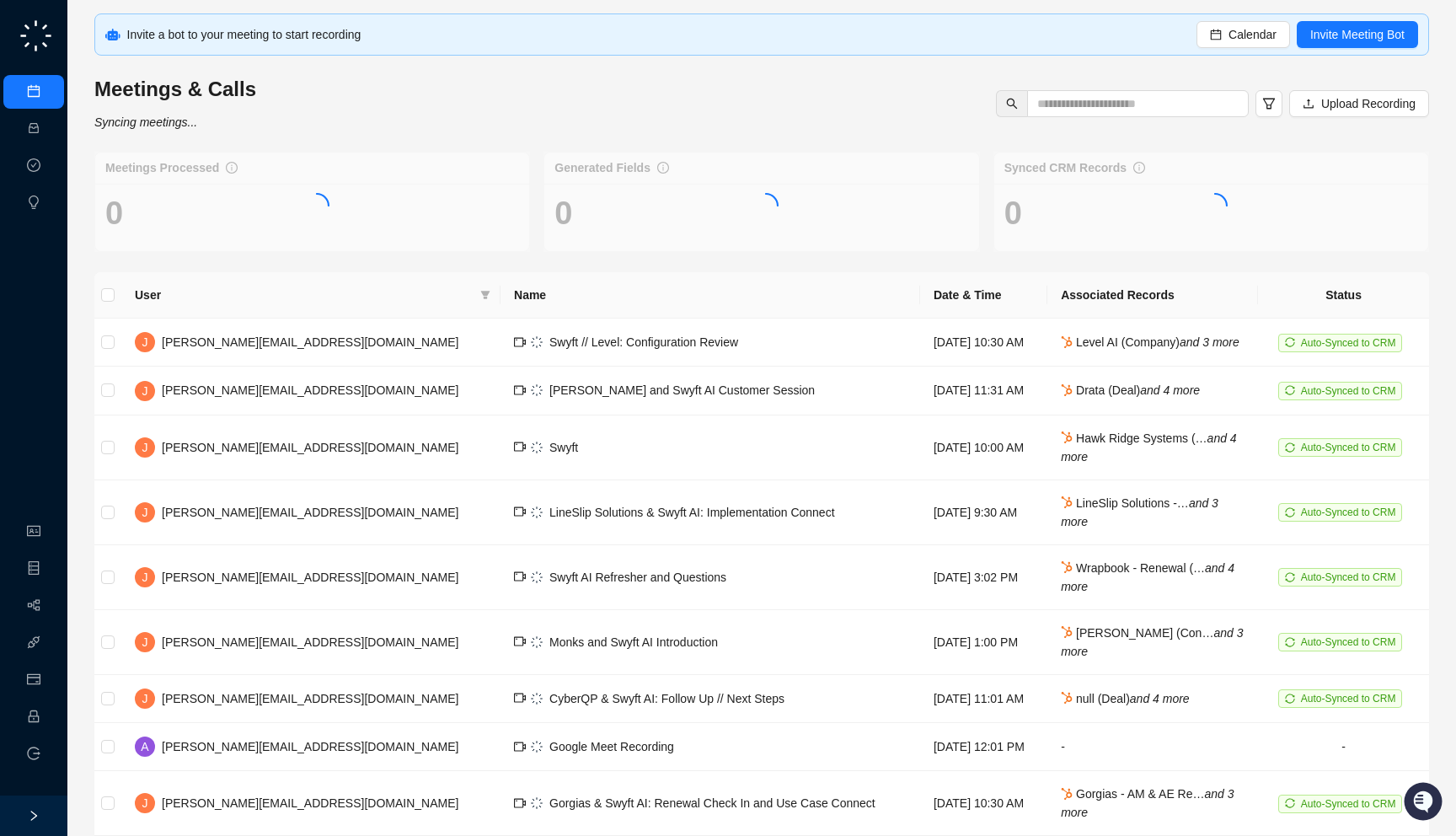
drag, startPoint x: 276, startPoint y: 126, endPoint x: 268, endPoint y: 125, distance: 8.1
click at [268, 125] on div "Meetings & Calls Syncing meetings... Upload Recording" at bounding box center [762, 103] width 1344 height 56
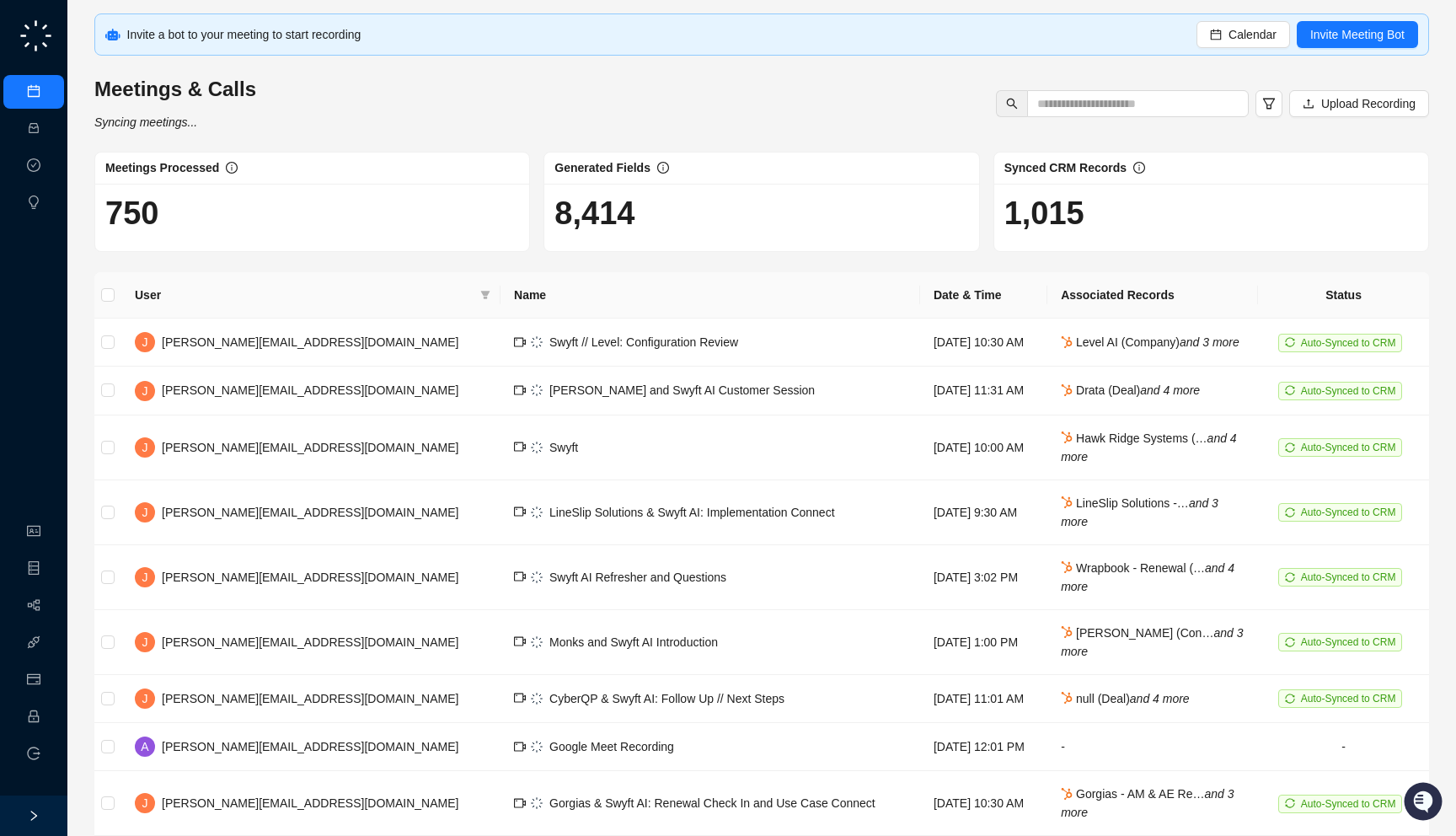
click at [219, 120] on div "Meetings & Calls Syncing meetings..." at bounding box center [176, 103] width 172 height 56
click at [49, 133] on link "Activities" at bounding box center [72, 129] width 46 height 14
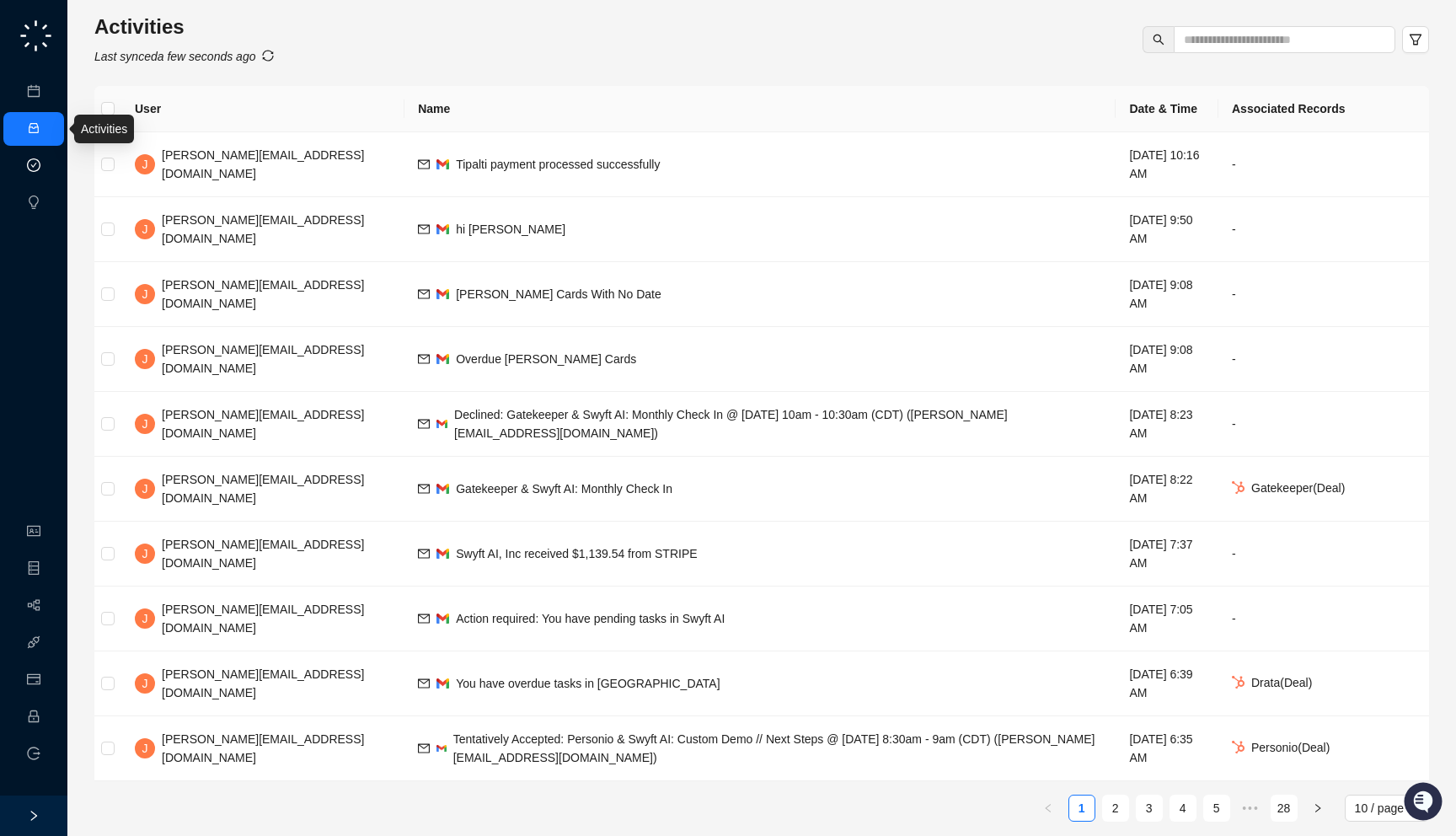
click at [49, 164] on link "Approval Tasks" at bounding box center [89, 166] width 80 height 14
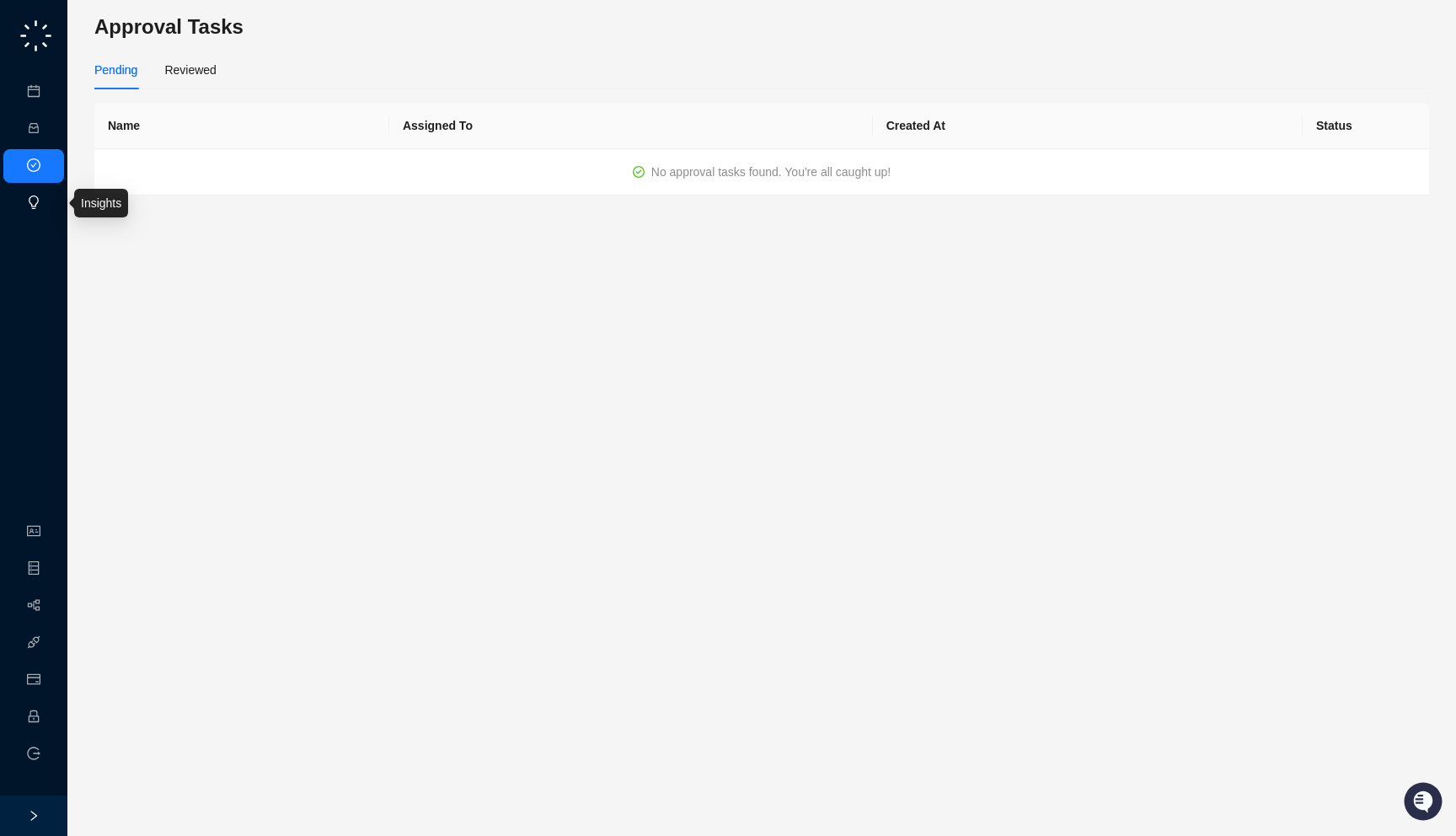
click at [49, 203] on link "Insights" at bounding box center [69, 203] width 40 height 14
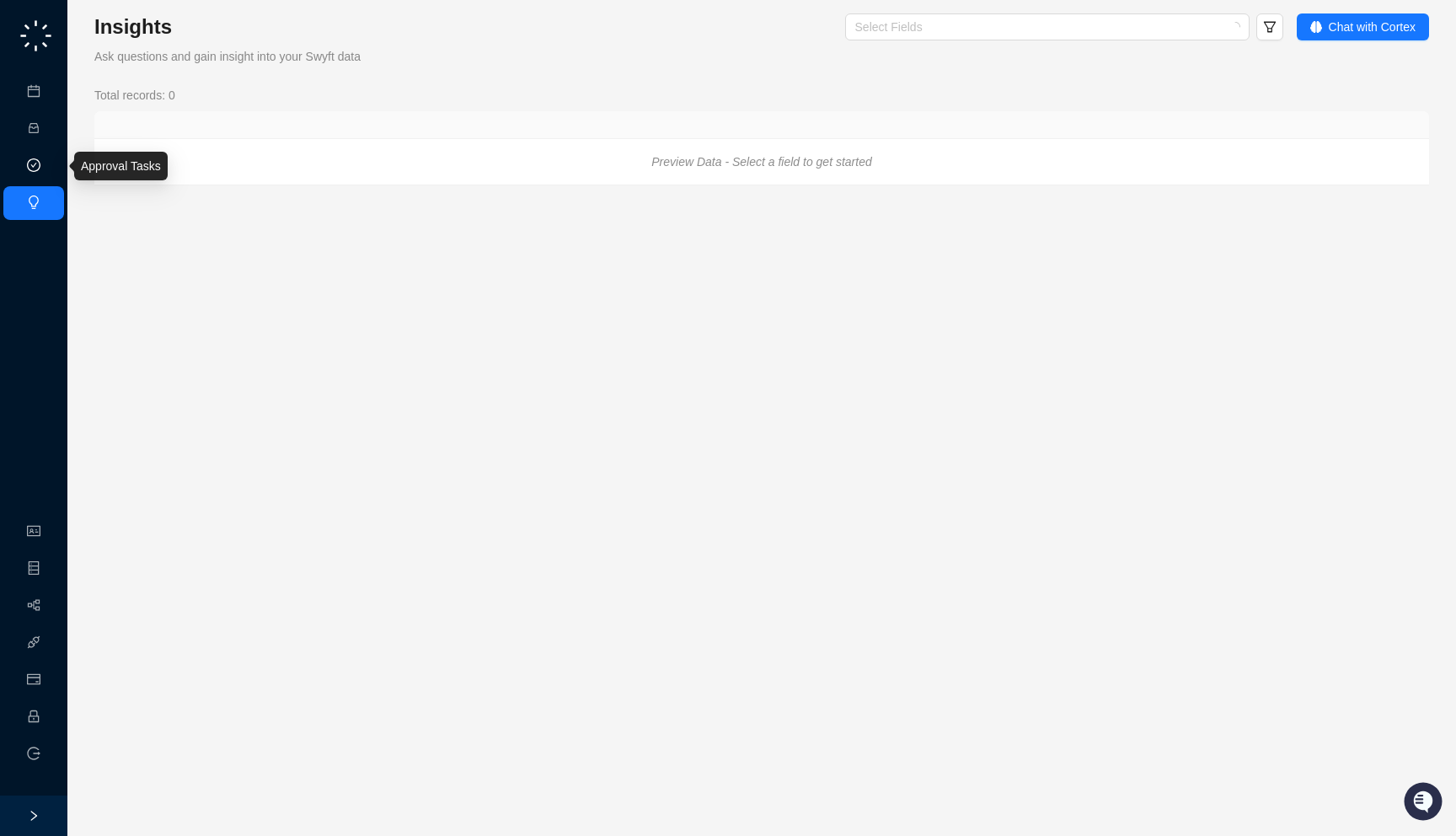
click at [49, 159] on link "Approval Tasks" at bounding box center [89, 166] width 80 height 14
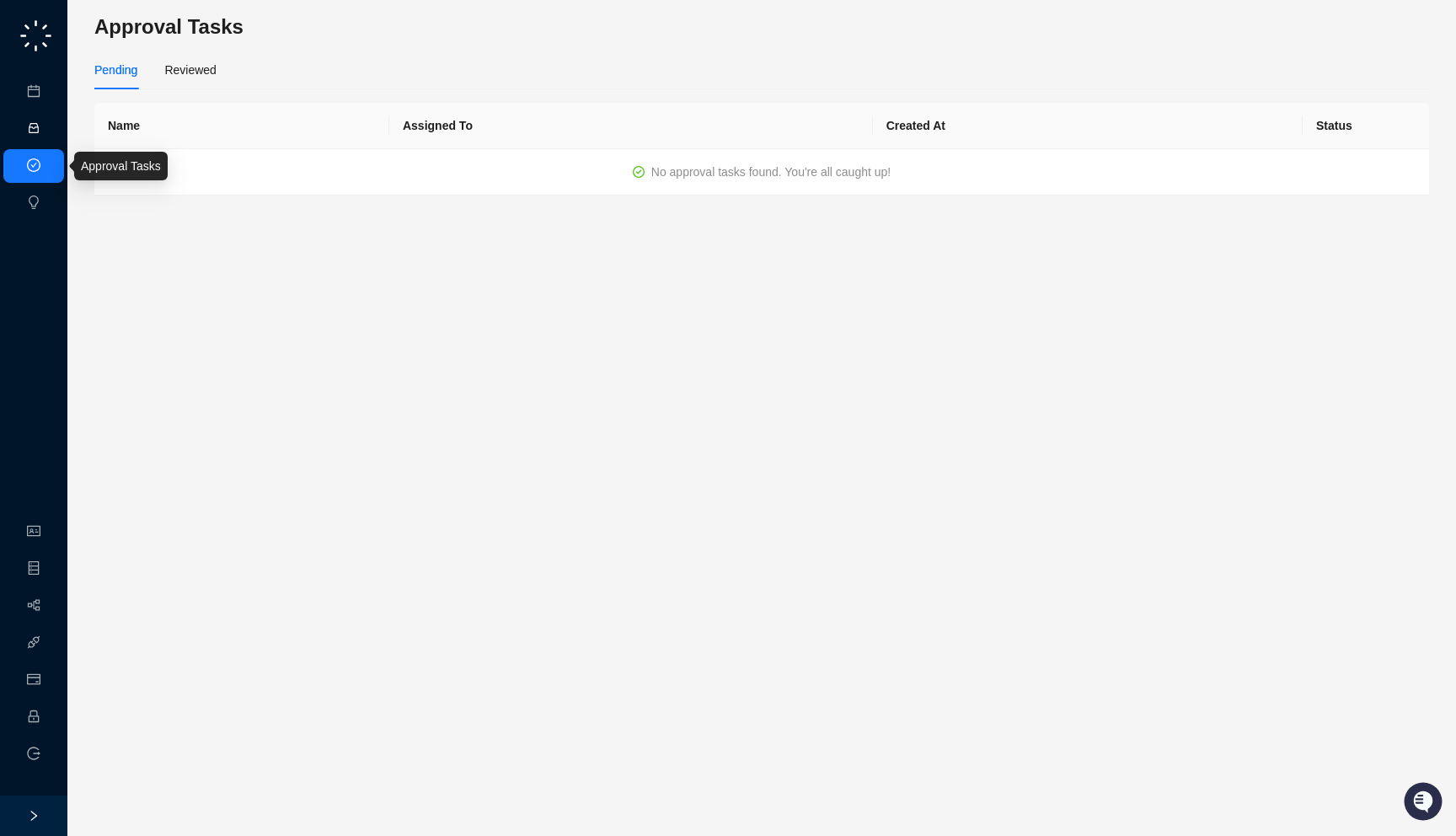
click at [49, 133] on link "Activities" at bounding box center [72, 129] width 46 height 14
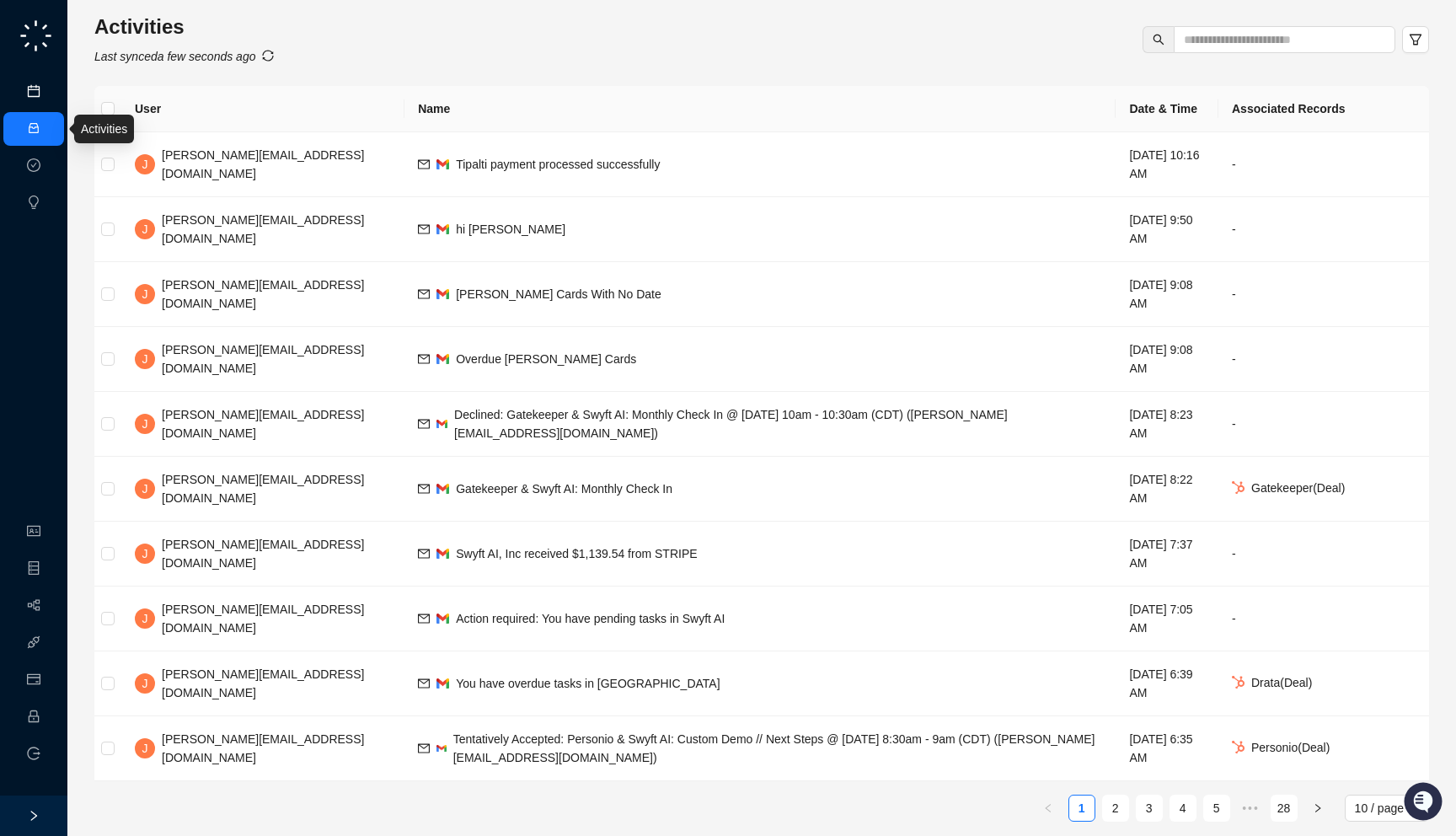
click at [49, 91] on link "Meetings & Calls" at bounding box center [93, 92] width 89 height 14
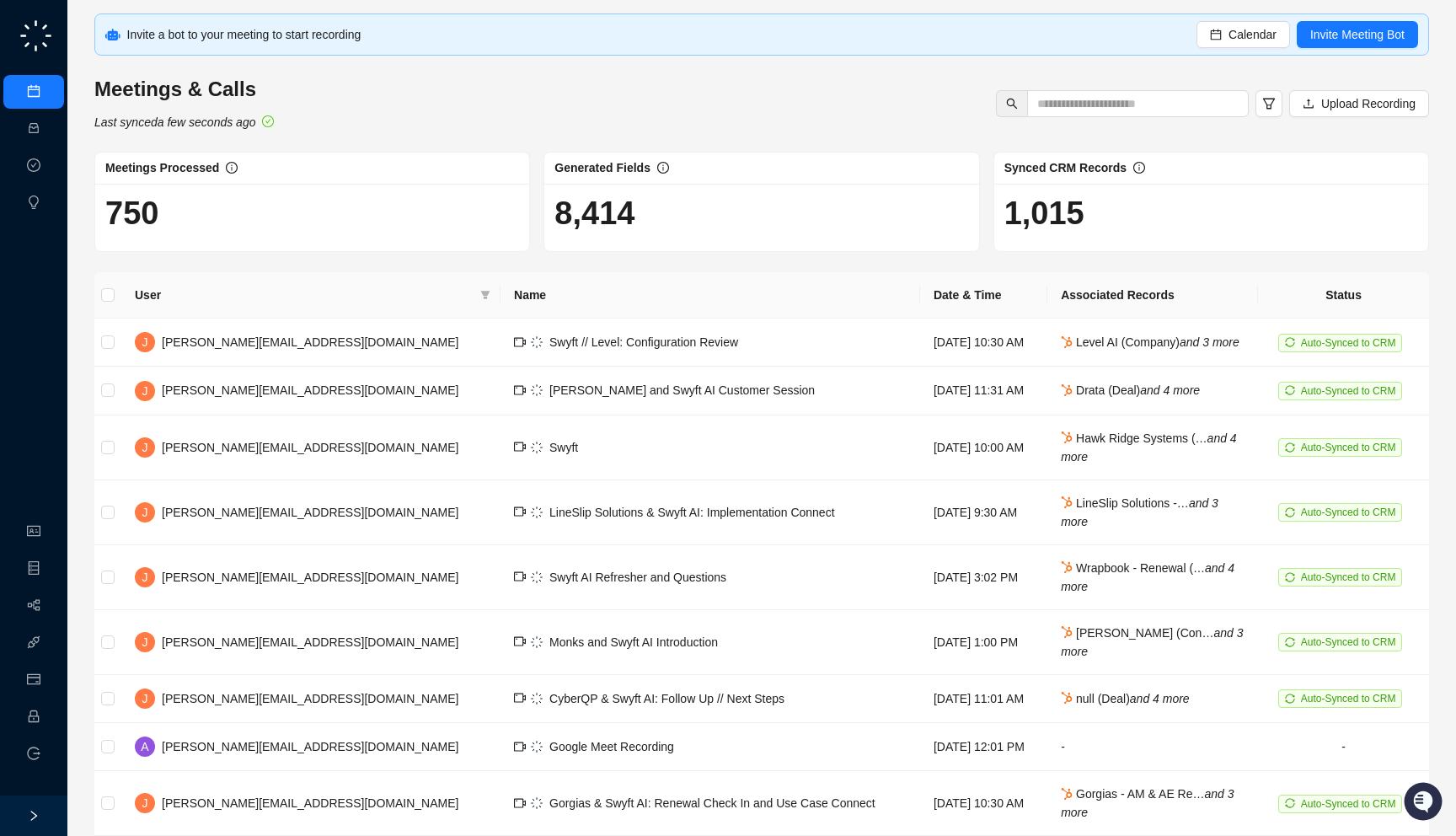
drag, startPoint x: 266, startPoint y: 128, endPoint x: 269, endPoint y: 137, distance: 9.5
click at [269, 137] on div "Invite a bot to your meeting to start recording Calendar Invite Meeting Bot Mee…" at bounding box center [762, 476] width 1335 height 925
click at [302, 139] on div "Invite a bot to your meeting to start recording Calendar Invite Meeting Bot Mee…" at bounding box center [762, 476] width 1335 height 925
click at [49, 712] on link "Employee" at bounding box center [75, 717] width 52 height 14
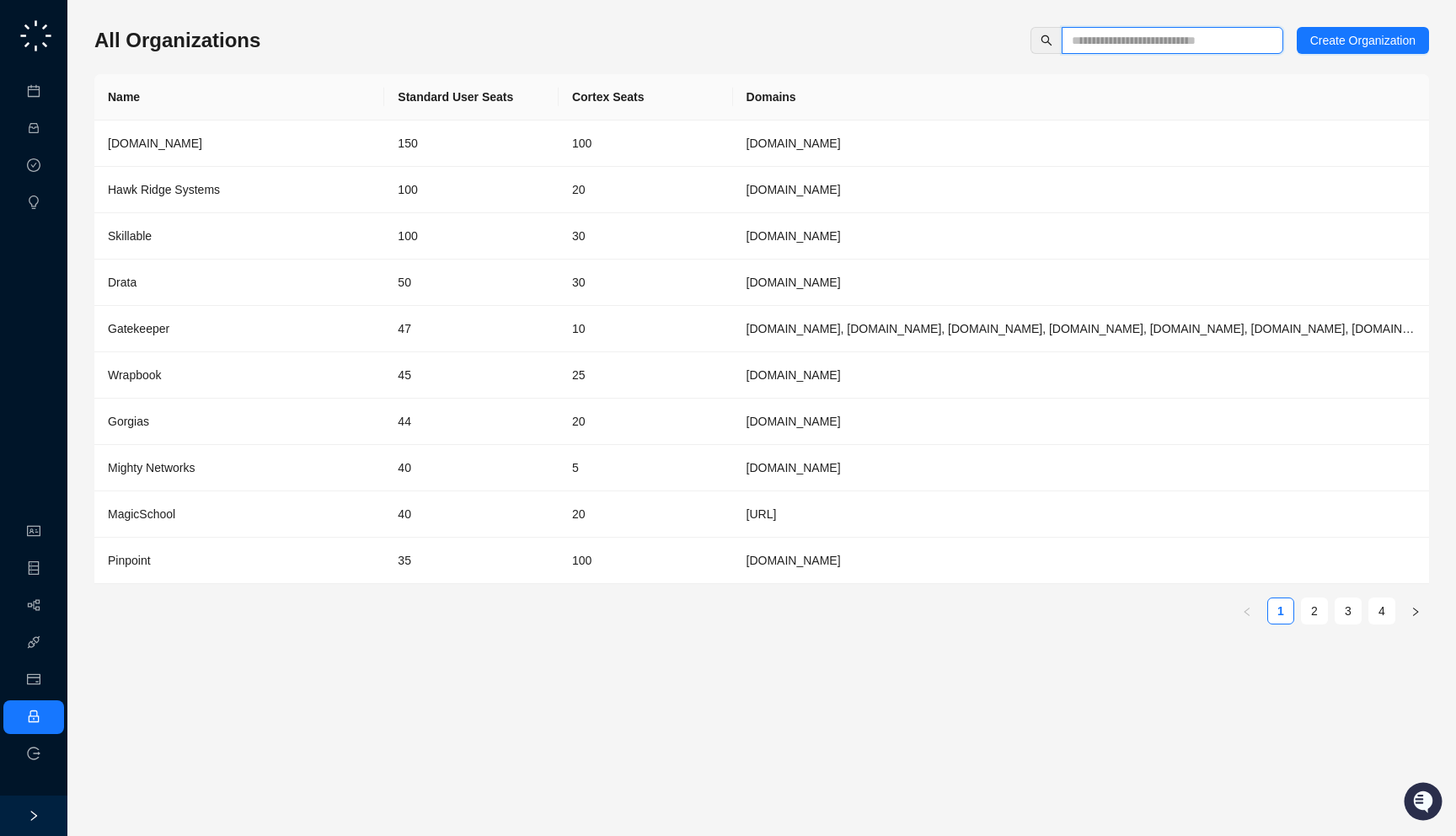
click at [1115, 44] on input "text" at bounding box center [1165, 40] width 188 height 19
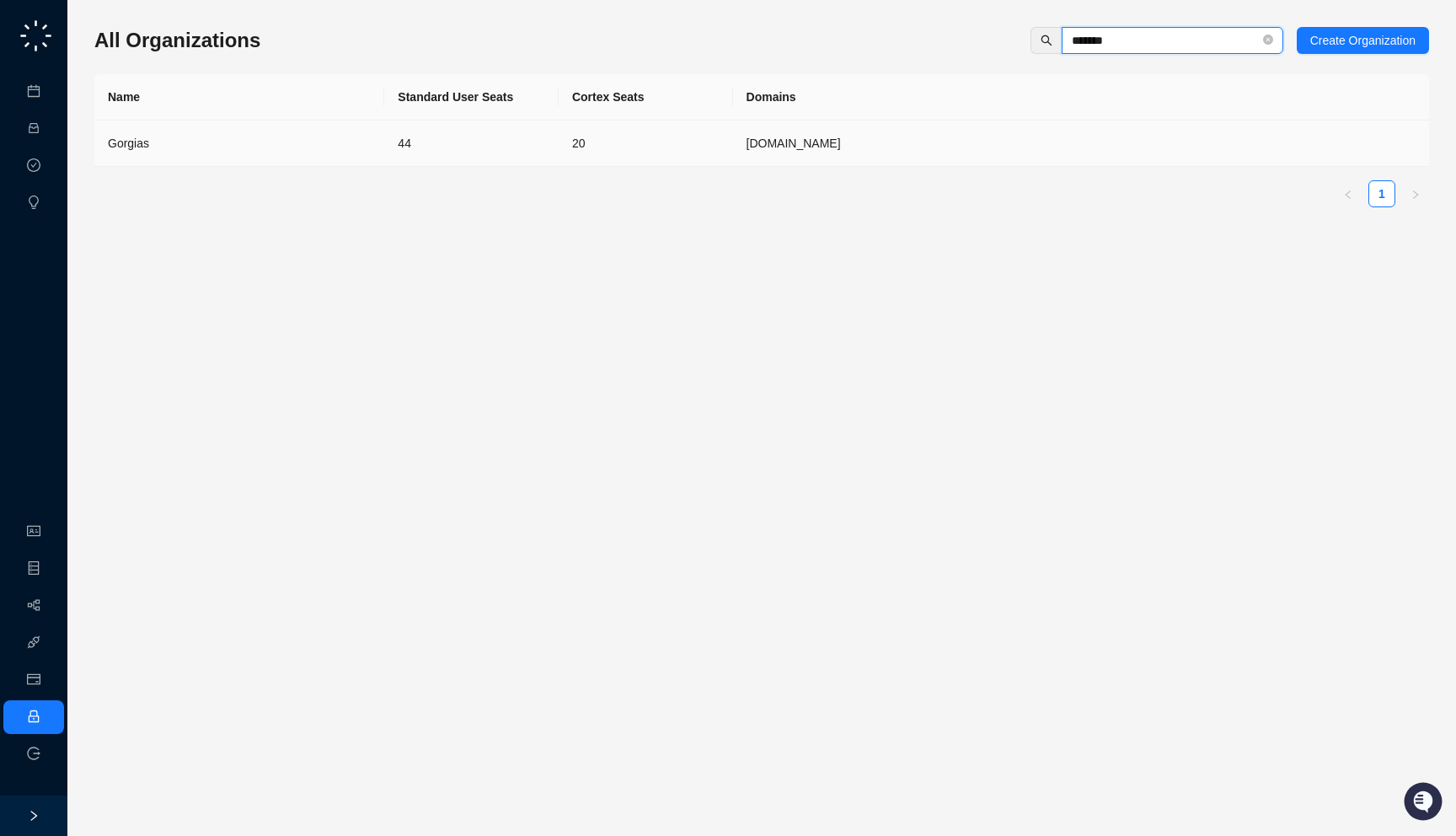
type input "*******"
click at [917, 139] on td "[DOMAIN_NAME]" at bounding box center [1081, 144] width 696 height 46
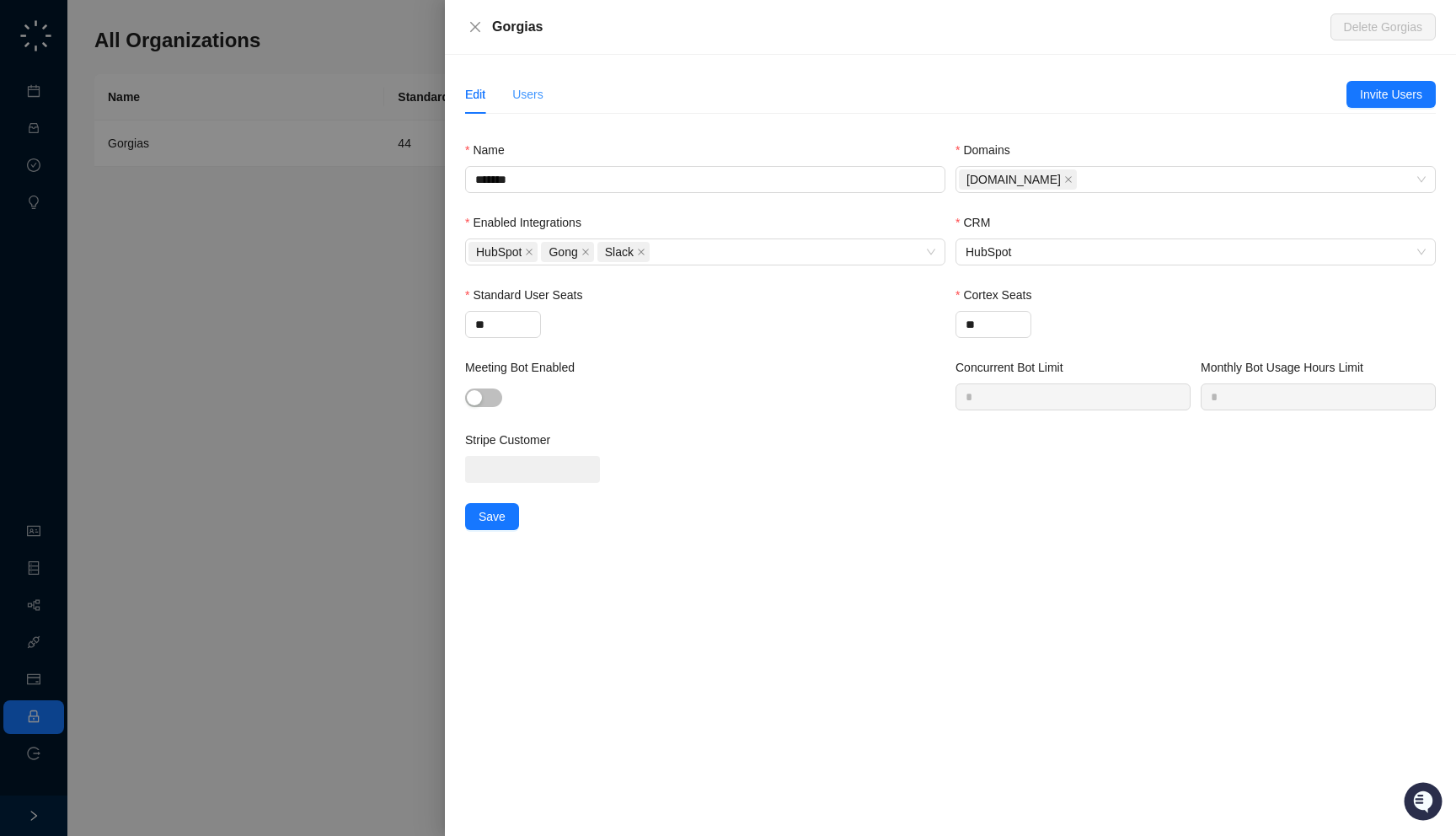
click at [540, 80] on div "Users" at bounding box center [527, 94] width 31 height 39
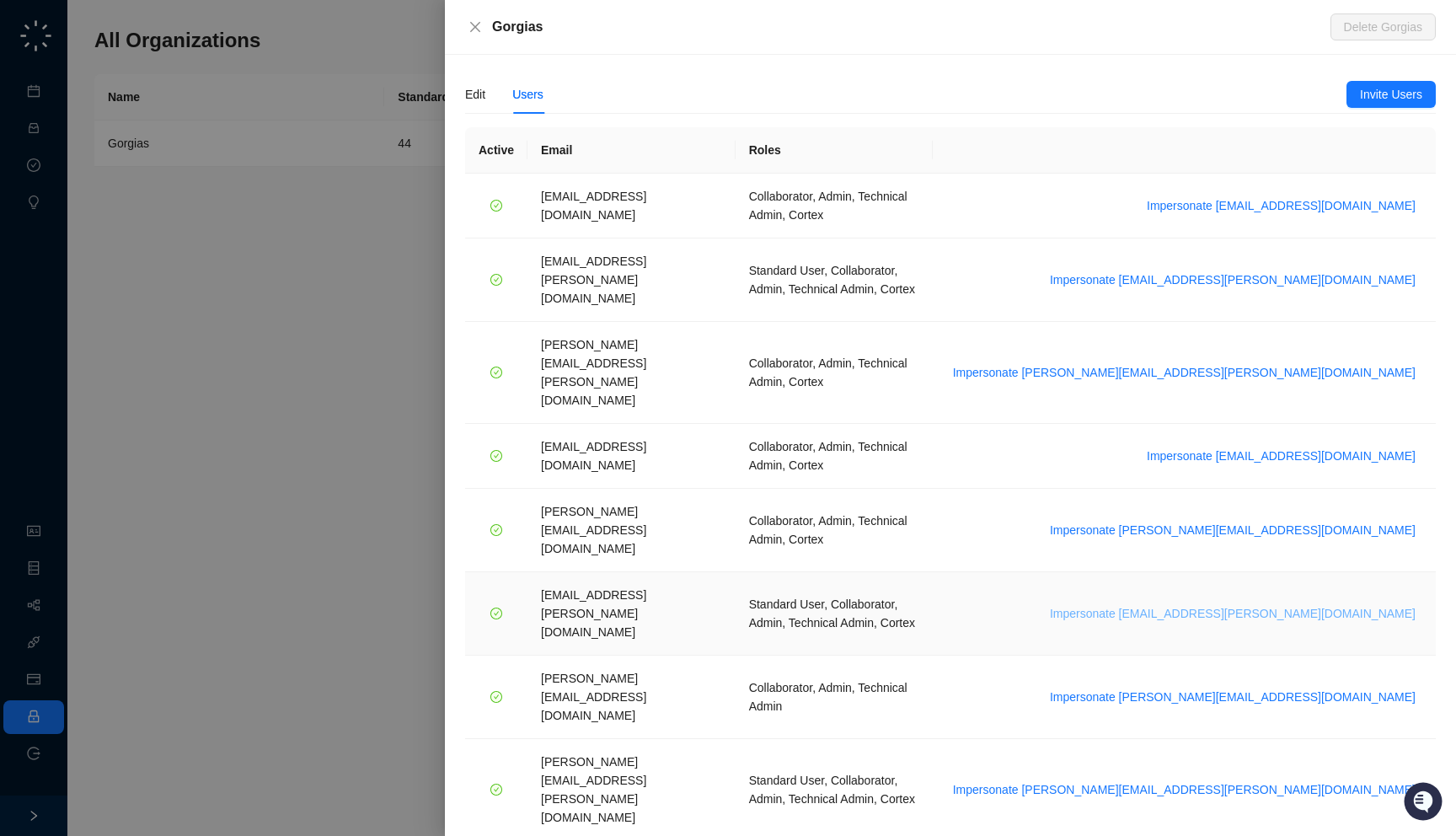
click at [1282, 604] on span "Impersonate janadhi.kuruppu@gorgias.com" at bounding box center [1232, 614] width 366 height 19
